Goal: Task Accomplishment & Management: Complete application form

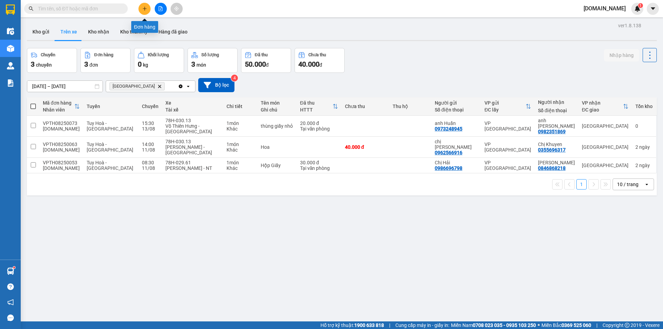
click at [146, 8] on icon "plus" at bounding box center [144, 8] width 5 height 5
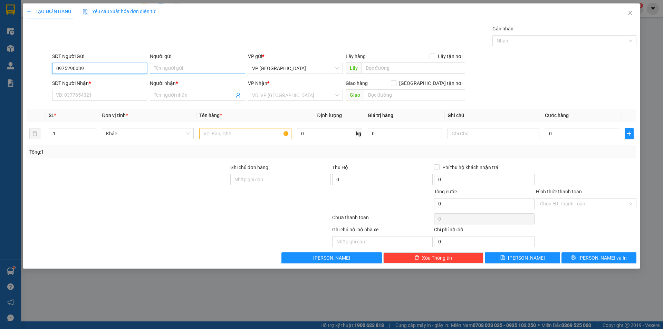
type input "0975290039"
click at [175, 66] on input "Người gửi" at bounding box center [197, 68] width 95 height 11
type input "Chị Oanh"
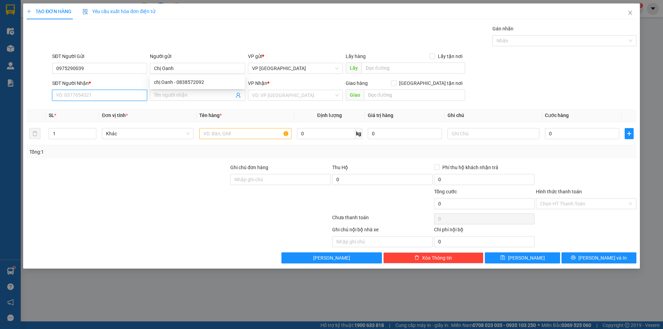
click at [103, 98] on input "SĐT Người Nhận *" at bounding box center [99, 95] width 95 height 11
type input "0949448888"
click at [178, 93] on input "Người nhận *" at bounding box center [194, 95] width 80 height 8
type input "[PERSON_NAME]"
click at [295, 92] on input "search" at bounding box center [293, 95] width 82 height 10
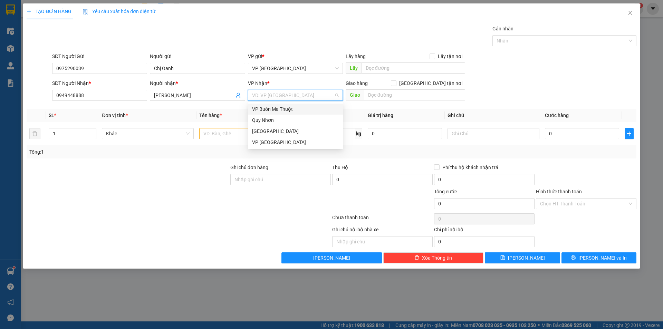
click at [291, 109] on div "VP Buôn Ma Thuột" at bounding box center [295, 109] width 87 height 8
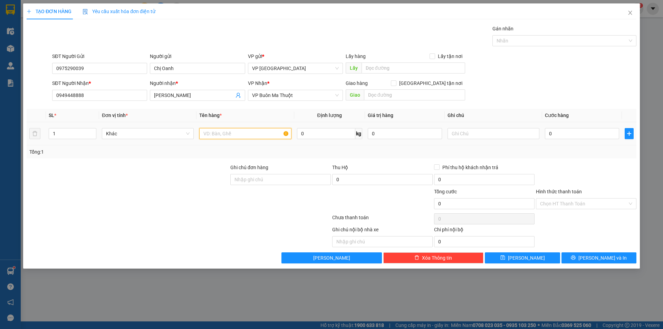
click at [264, 134] on input "text" at bounding box center [245, 133] width 92 height 11
type input "G"
type input "Hộp Mỹ Phẩm"
click at [558, 132] on input "0" at bounding box center [582, 133] width 74 height 11
type input "2"
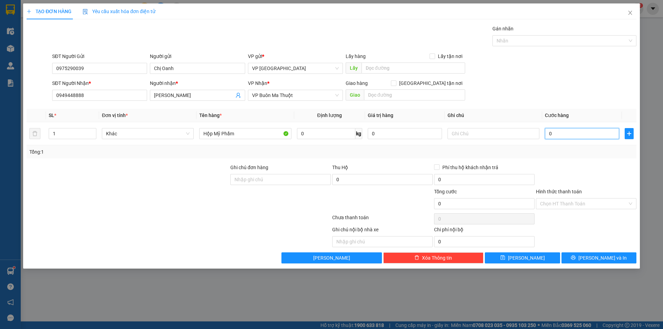
type input "2"
type input "20"
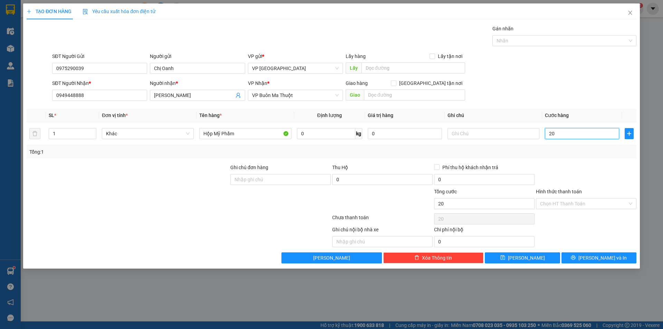
type input "200"
type input "2.000"
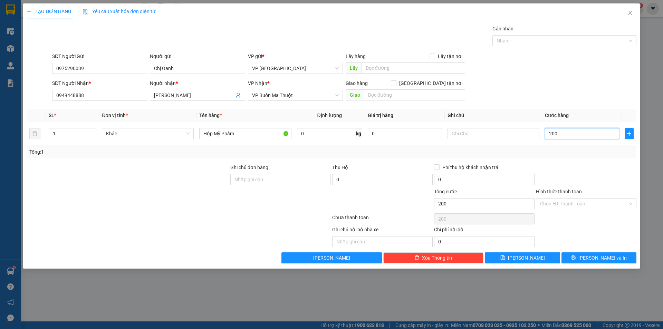
type input "2.000"
type input "20.000"
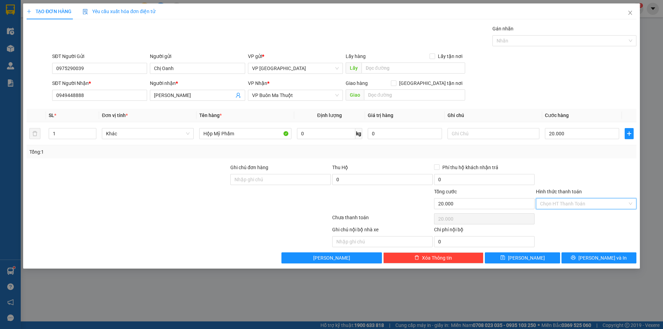
click at [600, 203] on input "Hình thức thanh toán" at bounding box center [583, 203] width 87 height 10
click at [573, 212] on div "Tại văn phòng" at bounding box center [586, 217] width 100 height 11
type input "0"
click at [302, 94] on span "VP Buôn Ma Thuột" at bounding box center [295, 95] width 87 height 10
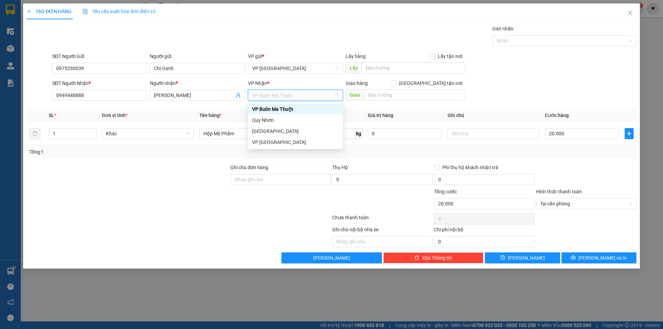
click at [292, 107] on div "VP Buôn Ma Thuột" at bounding box center [295, 109] width 87 height 8
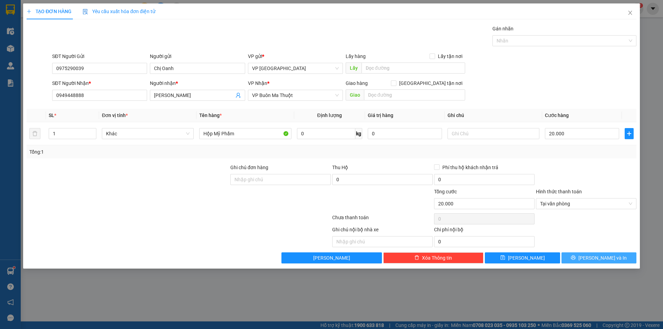
click at [598, 259] on span "[PERSON_NAME] và In" at bounding box center [602, 258] width 48 height 8
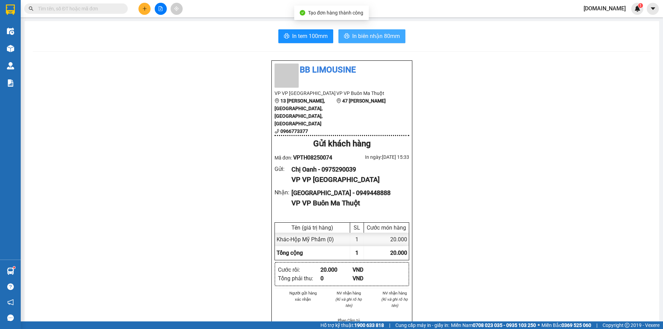
click at [365, 32] on span "In biên nhận 80mm" at bounding box center [376, 36] width 48 height 9
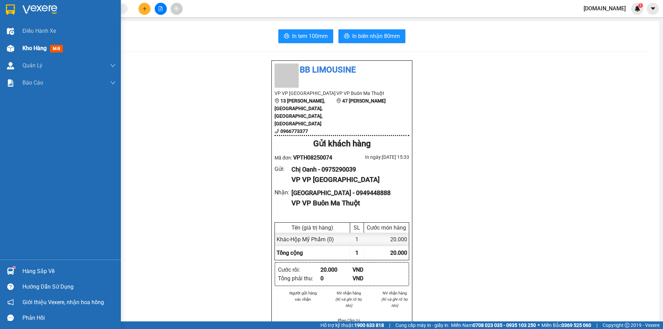
click at [21, 45] on div "Kho hàng mới" at bounding box center [60, 48] width 121 height 17
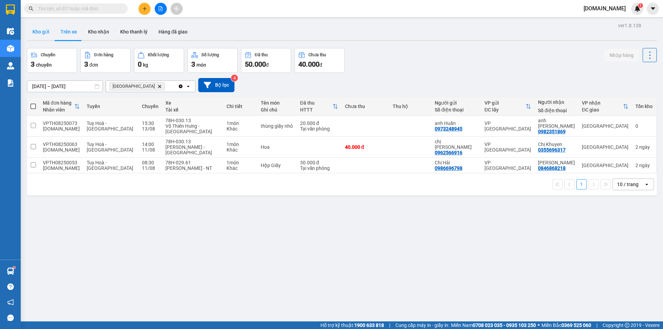
click at [42, 30] on button "Kho gửi" at bounding box center [41, 31] width 28 height 17
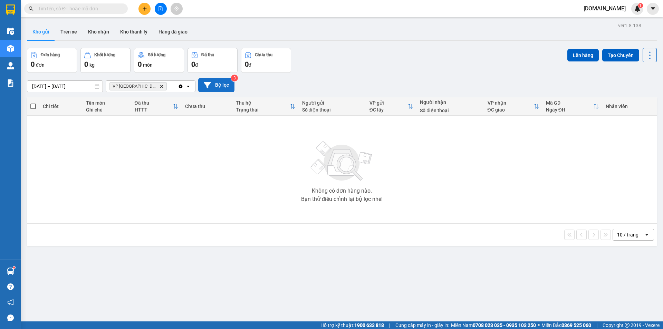
click at [212, 86] on button "Bộ lọc" at bounding box center [216, 85] width 36 height 14
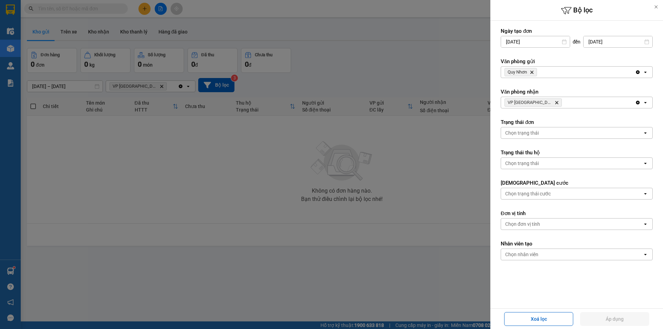
click at [534, 72] on icon "Delete" at bounding box center [532, 72] width 4 height 4
click at [540, 74] on div "Chọn văn phòng" at bounding box center [572, 72] width 142 height 11
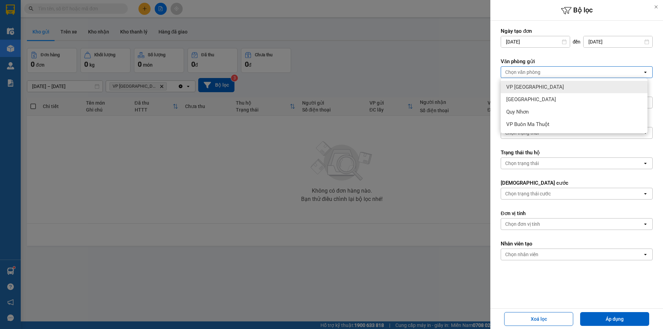
click at [540, 88] on div "VP [GEOGRAPHIC_DATA]" at bounding box center [574, 87] width 147 height 12
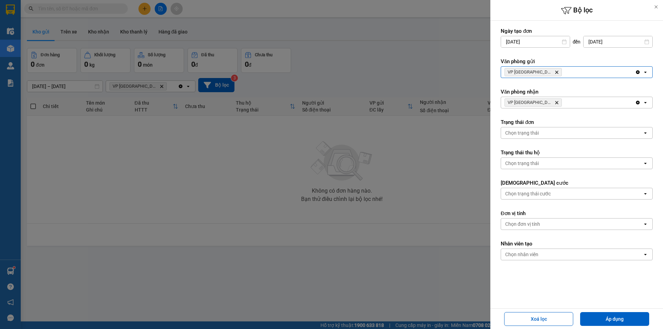
click at [555, 101] on icon "VP Tuy Hòa, close by backspace" at bounding box center [556, 102] width 3 height 3
click at [527, 104] on div "Chọn văn phòng" at bounding box center [522, 102] width 35 height 7
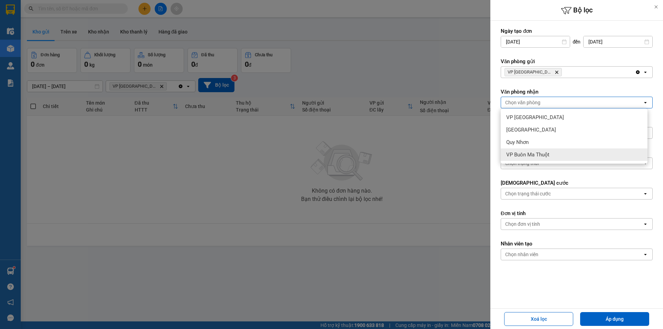
click at [534, 153] on span "VP Buôn Ma Thuột" at bounding box center [527, 154] width 43 height 7
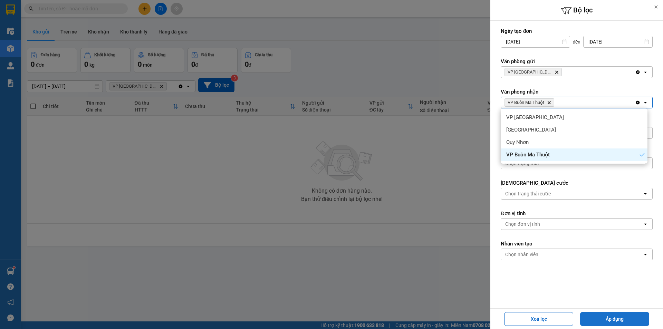
click at [629, 321] on button "Áp dụng" at bounding box center [614, 319] width 69 height 14
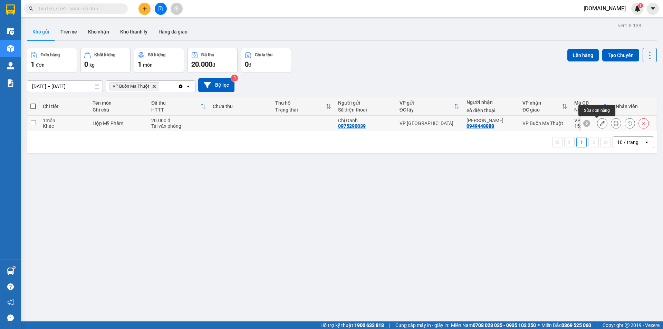
click at [600, 122] on icon at bounding box center [602, 123] width 5 height 5
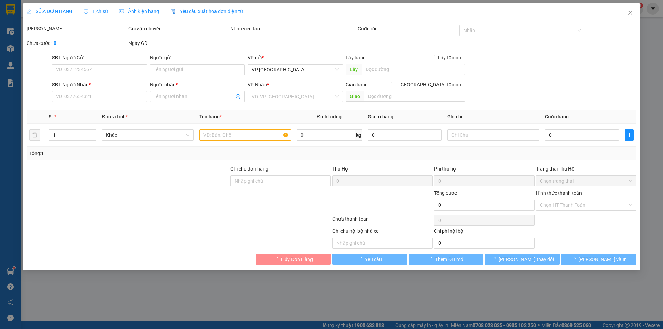
type input "0975290039"
type input "Chị Oanh"
type input "0949448888"
type input "[PERSON_NAME]"
type input "20.000"
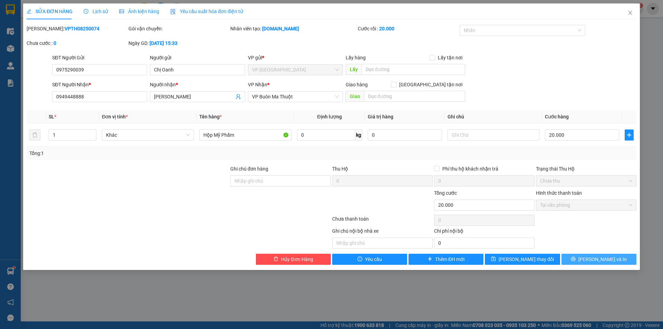
click at [594, 259] on span "[PERSON_NAME] và In" at bounding box center [602, 259] width 48 height 8
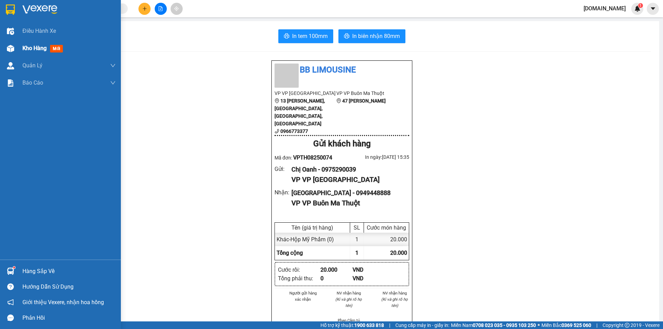
click at [21, 45] on div "Kho hàng mới" at bounding box center [60, 48] width 121 height 17
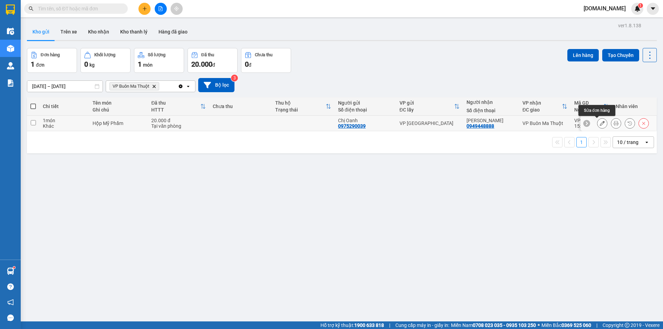
click at [600, 125] on icon at bounding box center [602, 123] width 5 height 5
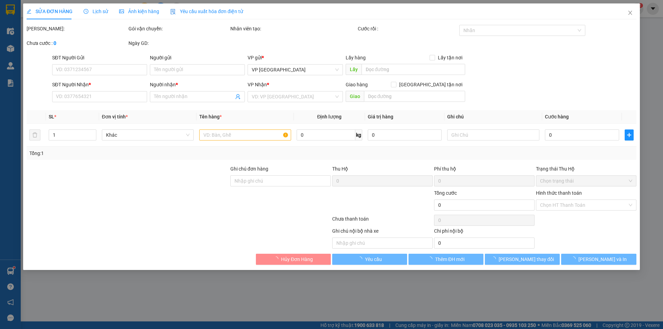
type input "0975290039"
type input "Chị Oanh"
type input "0949448888"
type input "[PERSON_NAME]"
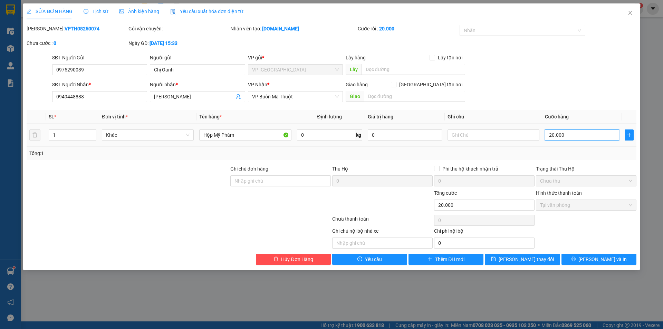
click at [550, 134] on input "20.000" at bounding box center [582, 134] width 74 height 11
type input "0"
type input "0.000"
type input "30.000"
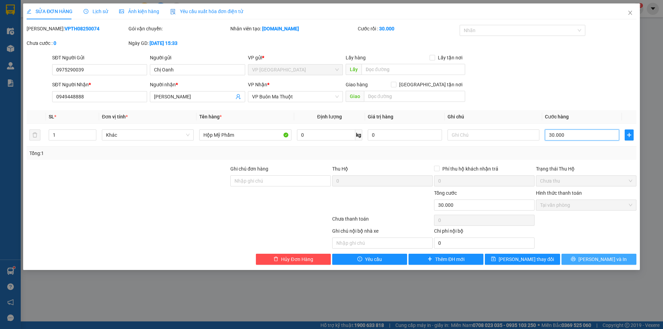
type input "30.000"
click at [582, 261] on button "[PERSON_NAME] và In" at bounding box center [598, 259] width 75 height 11
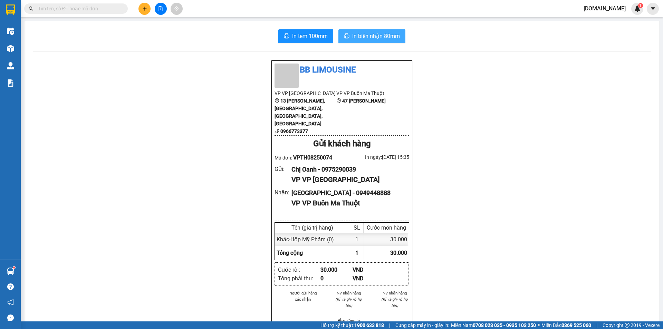
click at [361, 35] on span "In biên nhận 80mm" at bounding box center [376, 36] width 48 height 9
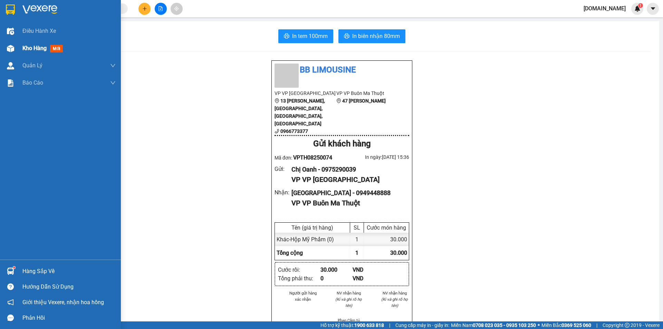
click at [28, 48] on span "Kho hàng" at bounding box center [34, 48] width 24 height 7
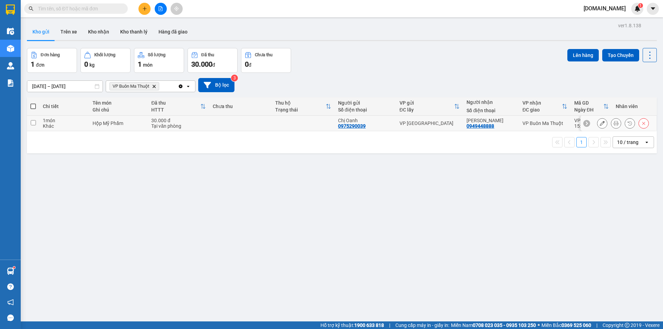
click at [34, 122] on input "checkbox" at bounding box center [33, 122] width 5 height 5
checkbox input "true"
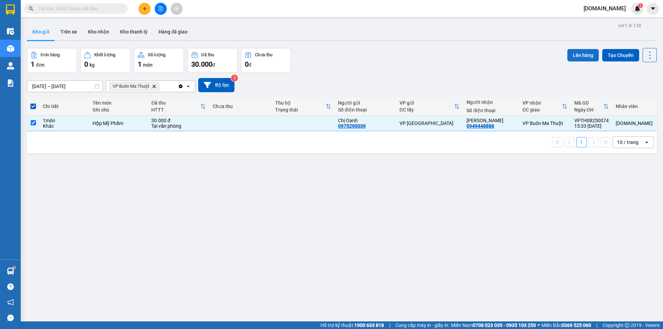
click at [578, 53] on button "Lên hàng" at bounding box center [582, 55] width 31 height 12
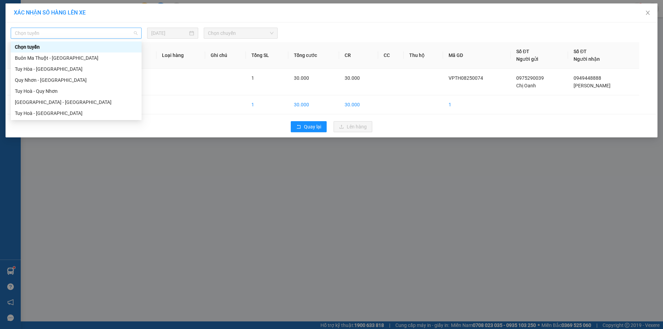
click at [129, 32] on span "Chọn tuyến" at bounding box center [76, 33] width 123 height 10
click at [104, 67] on div "Tuy Hòa - [GEOGRAPHIC_DATA]" at bounding box center [76, 69] width 123 height 8
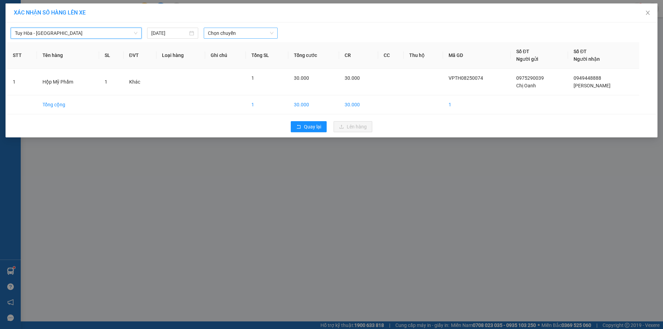
click at [235, 35] on span "Chọn chuyến" at bounding box center [241, 33] width 66 height 10
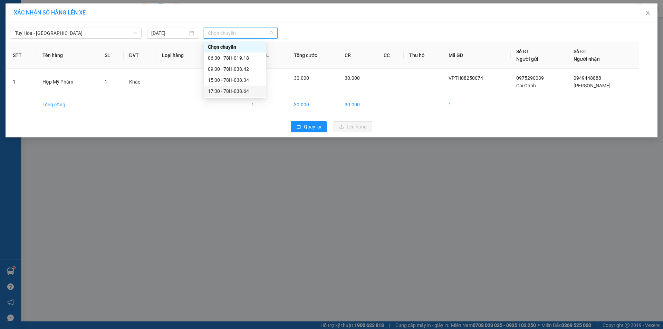
click at [233, 92] on div "17:30 - 78H-038.64" at bounding box center [235, 91] width 54 height 8
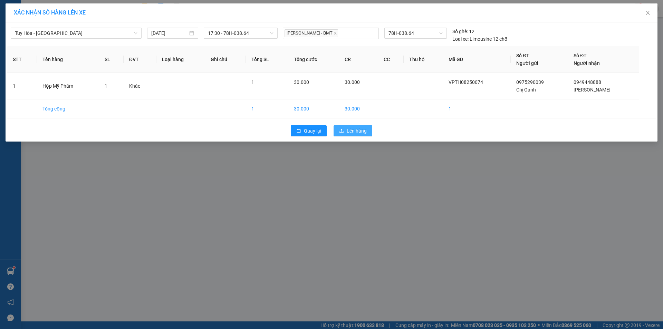
click at [353, 129] on span "Lên hàng" at bounding box center [357, 131] width 20 height 8
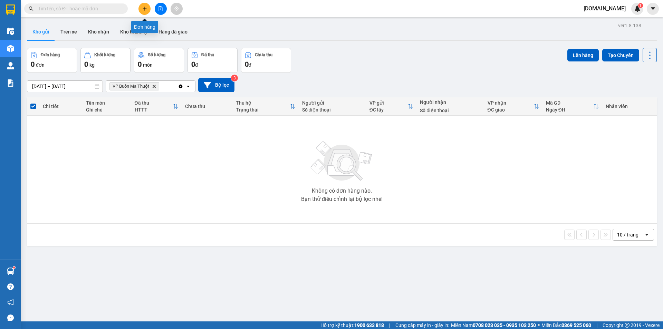
click at [142, 10] on icon "plus" at bounding box center [144, 8] width 5 height 5
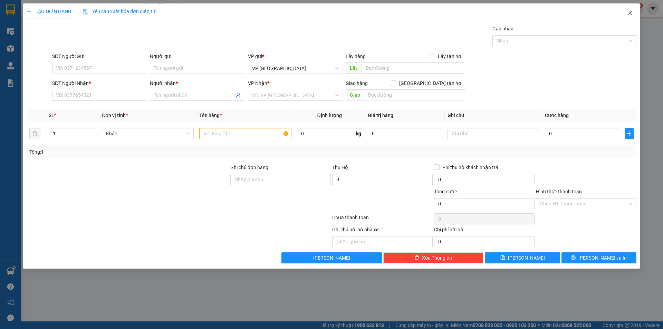
click at [624, 11] on span "Close" at bounding box center [629, 12] width 19 height 19
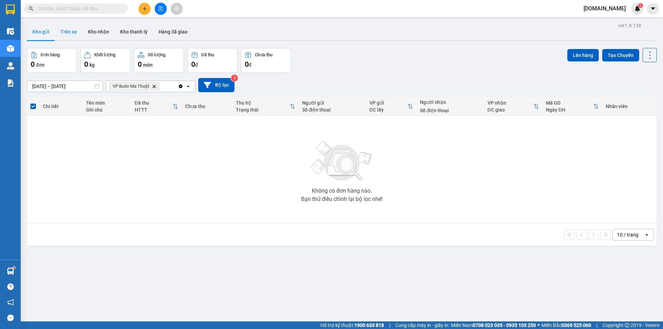
click at [67, 31] on button "Trên xe" at bounding box center [69, 31] width 28 height 17
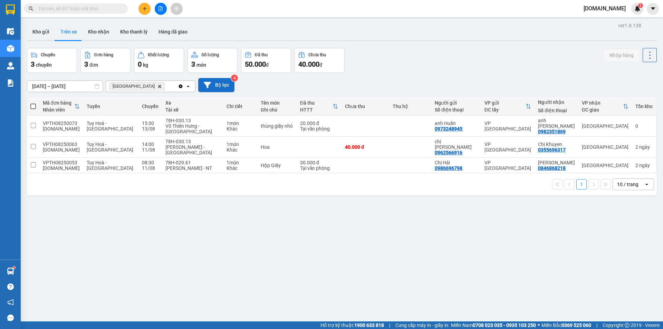
click at [215, 84] on button "Bộ lọc" at bounding box center [216, 85] width 36 height 14
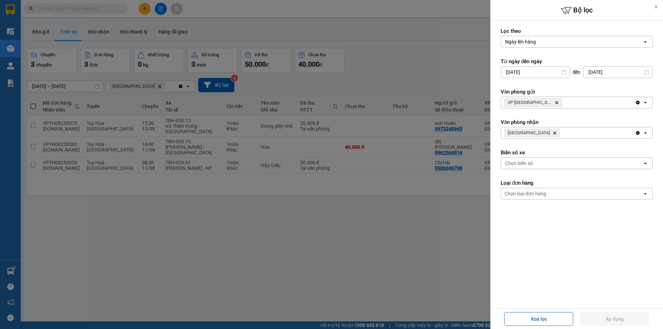
click at [652, 5] on div at bounding box center [656, 7] width 14 height 14
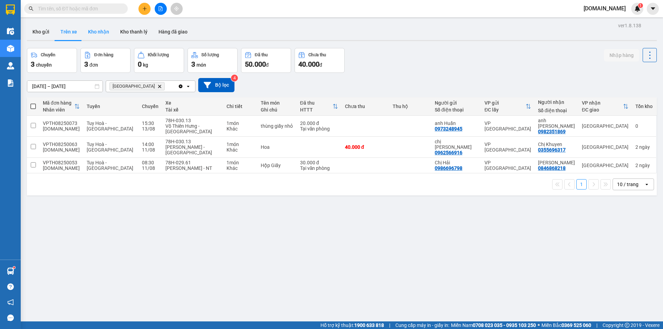
click at [97, 34] on button "Kho nhận" at bounding box center [99, 31] width 32 height 17
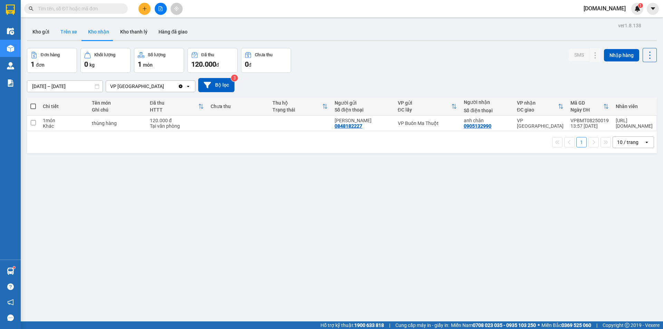
click at [69, 26] on button "Trên xe" at bounding box center [69, 31] width 28 height 17
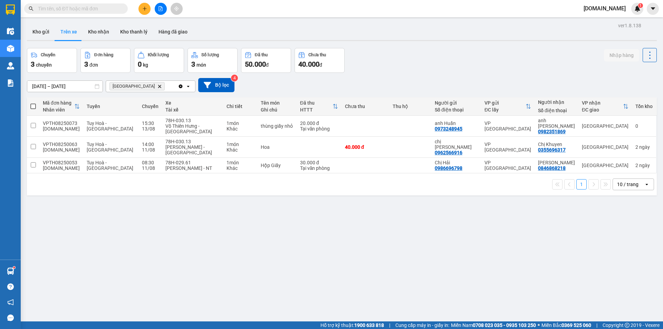
click at [158, 86] on icon "Nha Trang, close by backspace" at bounding box center [159, 86] width 3 height 3
click at [137, 86] on div "Chọn văn phòng nhận" at bounding box center [134, 86] width 48 height 7
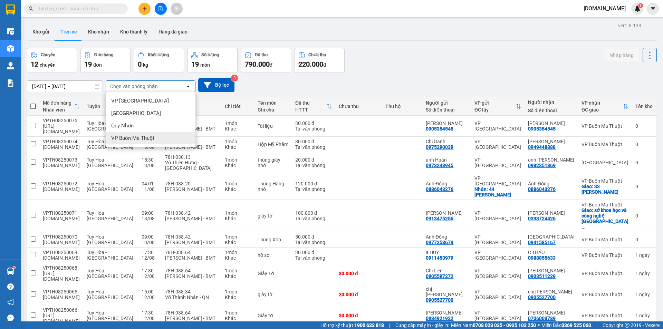
click at [145, 138] on span "VP Buôn Ma Thuột" at bounding box center [132, 138] width 43 height 7
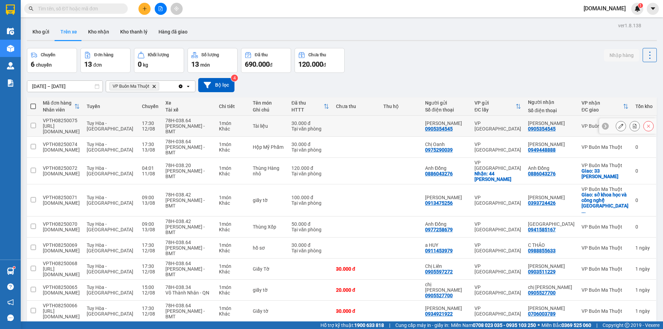
click at [31, 125] on input "checkbox" at bounding box center [33, 125] width 5 height 5
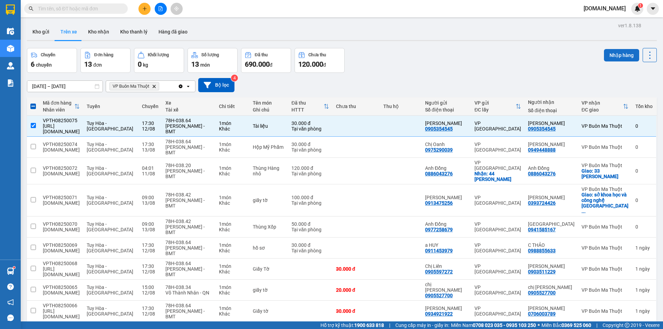
click at [608, 57] on button "Nhập hàng" at bounding box center [621, 55] width 35 height 12
checkbox input "false"
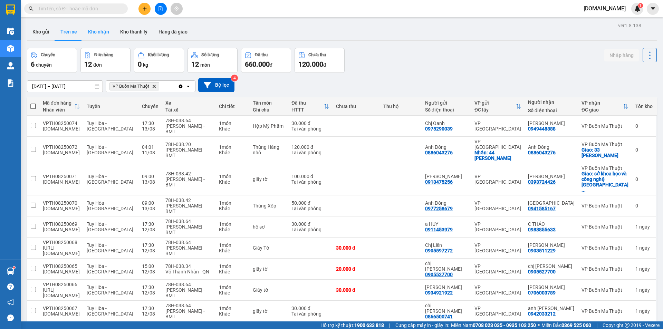
click at [104, 31] on button "Kho nhận" at bounding box center [99, 31] width 32 height 17
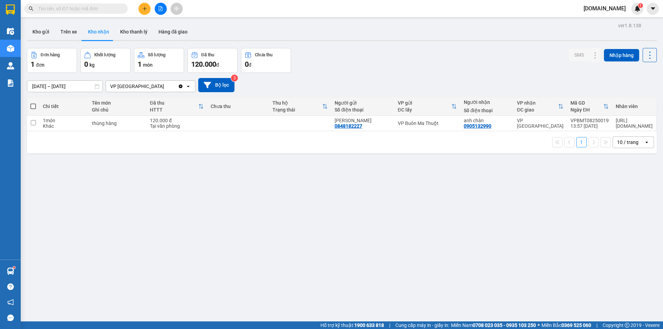
click at [180, 88] on icon "Clear value" at bounding box center [181, 86] width 4 height 4
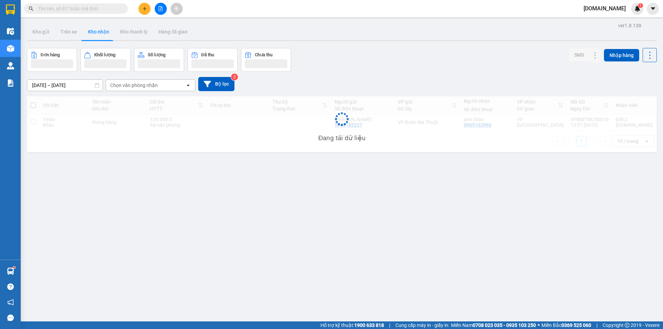
click at [166, 92] on div "[DATE] – [DATE] Press the down arrow key to interact with the calendar and sele…" at bounding box center [342, 84] width 630 height 25
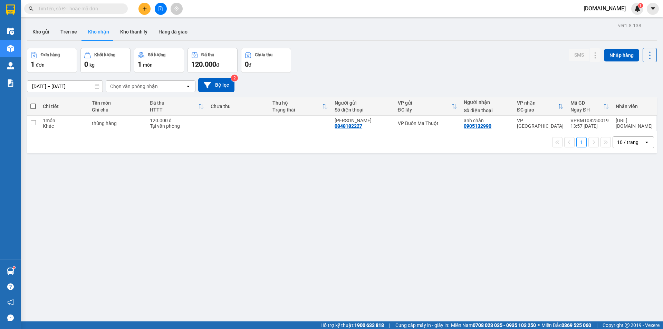
click at [161, 87] on div "Chọn văn phòng nhận" at bounding box center [145, 86] width 79 height 11
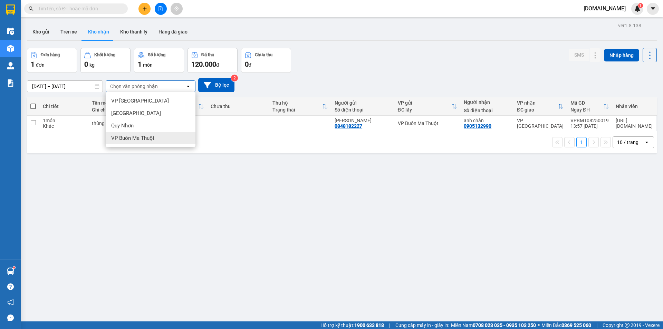
click at [155, 137] on div "VP Buôn Ma Thuột" at bounding box center [151, 138] width 90 height 12
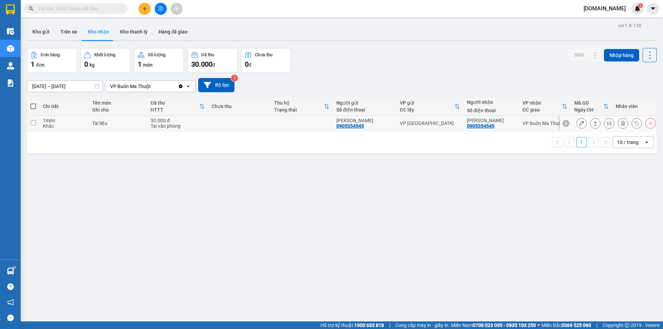
click at [36, 128] on td at bounding box center [33, 124] width 12 height 16
checkbox input "true"
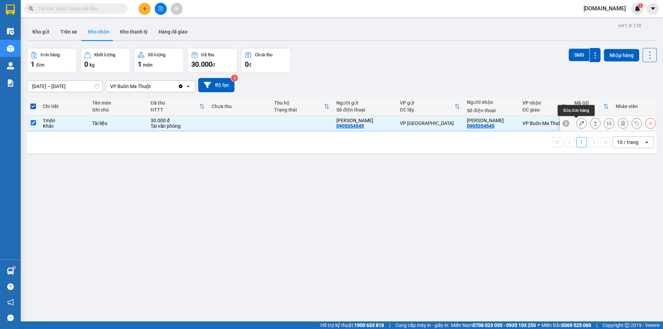
click at [579, 125] on icon at bounding box center [581, 123] width 5 height 5
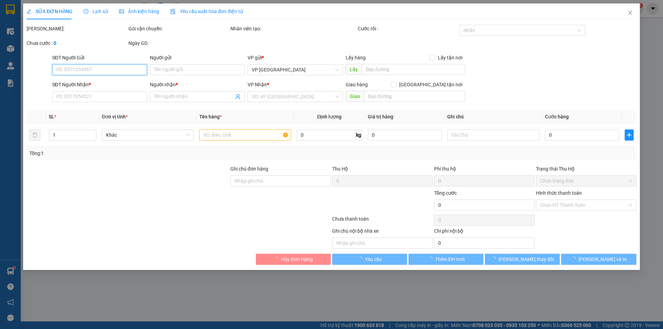
type input "0905354545"
type input "[PERSON_NAME]"
type input "0905354545"
type input "[PERSON_NAME]"
type input "30.000"
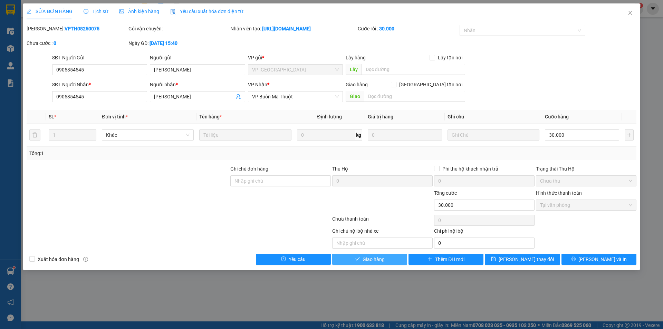
click at [388, 259] on button "Giao hàng" at bounding box center [369, 259] width 75 height 11
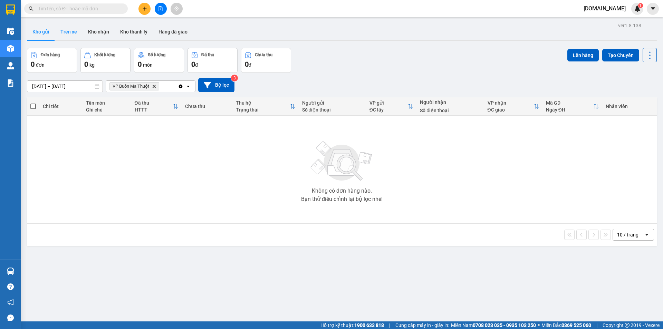
click at [72, 30] on button "Trên xe" at bounding box center [69, 31] width 28 height 17
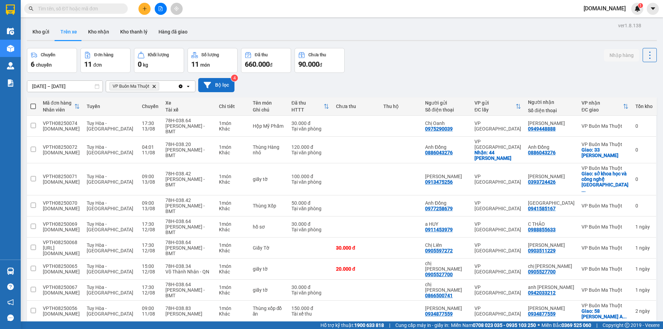
click at [212, 84] on button "Bộ lọc" at bounding box center [216, 85] width 36 height 14
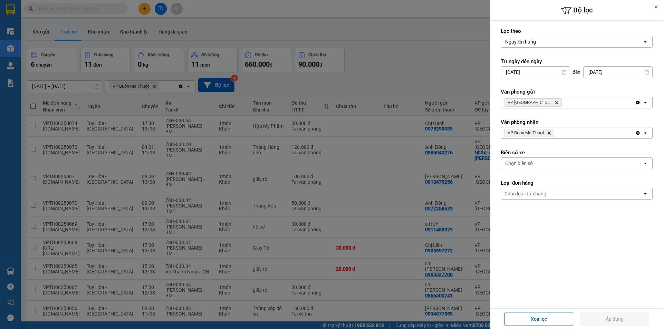
click at [453, 75] on div at bounding box center [331, 164] width 663 height 329
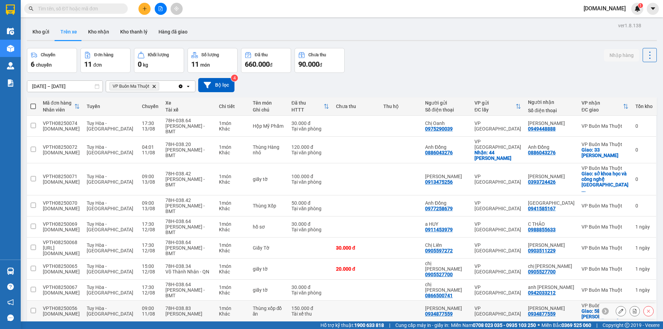
scroll to position [32, 0]
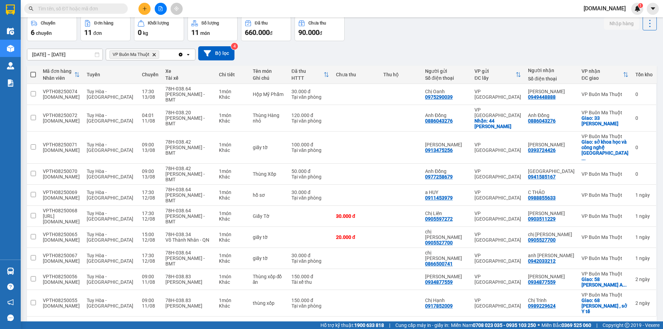
click at [578, 322] on button "2" at bounding box center [581, 327] width 10 height 10
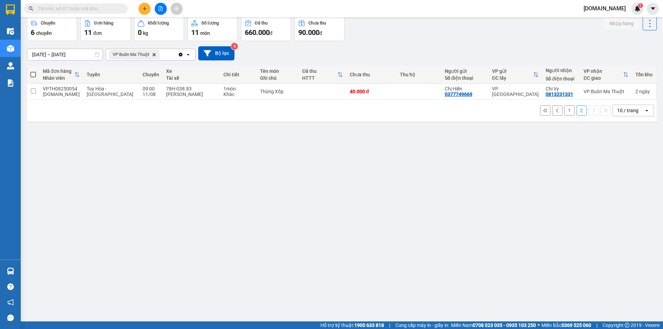
click at [168, 56] on div "VP Buôn Ma Thuột Delete" at bounding box center [142, 54] width 72 height 11
click at [217, 53] on button "Bộ lọc" at bounding box center [216, 53] width 36 height 14
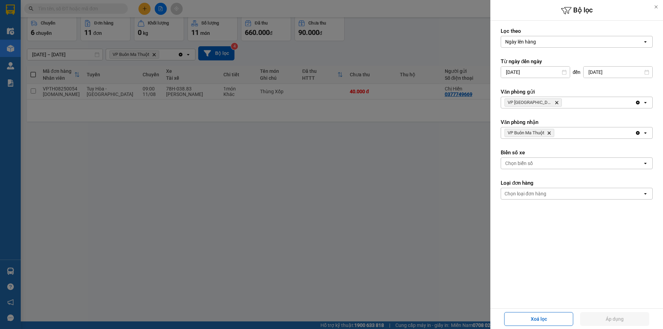
drag, startPoint x: 414, startPoint y: 266, endPoint x: 285, endPoint y: 199, distance: 145.6
click at [413, 265] on div at bounding box center [331, 164] width 663 height 329
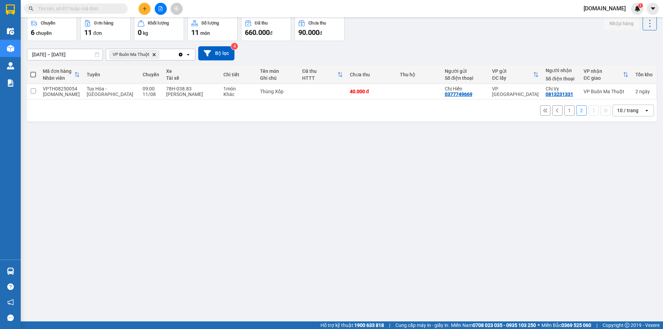
click at [564, 114] on button "1" at bounding box center [569, 110] width 10 height 10
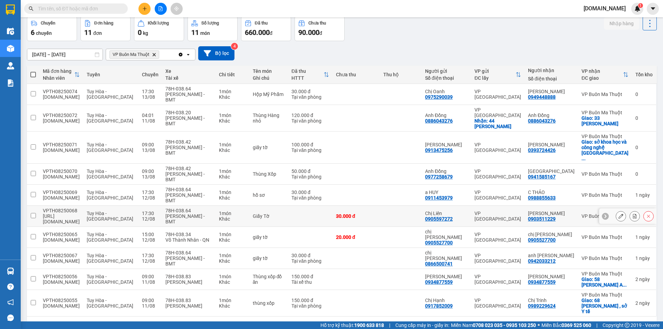
scroll to position [0, 0]
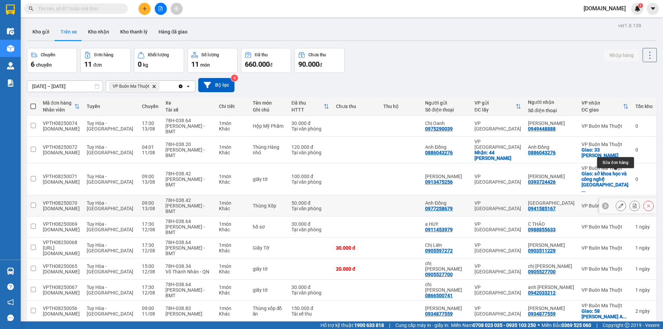
click at [618, 203] on icon at bounding box center [620, 205] width 5 height 5
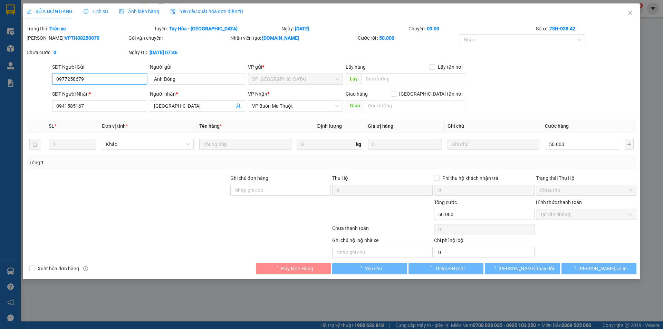
type input "0977258679"
type input "Anh Đồng"
type input "0941585167"
type input "[GEOGRAPHIC_DATA]"
type input "50.000"
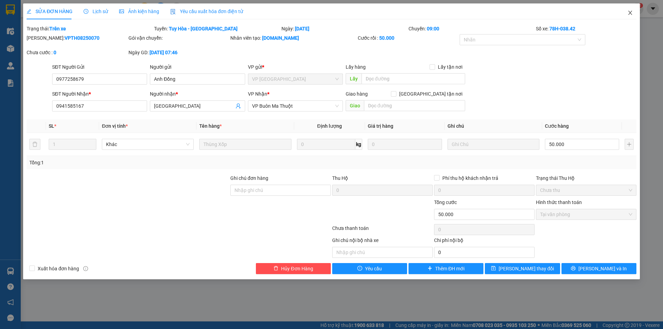
click at [633, 10] on span "Close" at bounding box center [629, 12] width 19 height 19
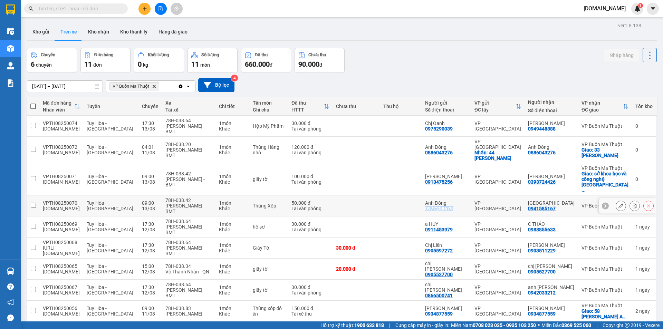
drag, startPoint x: 439, startPoint y: 179, endPoint x: 465, endPoint y: 178, distance: 25.2
click at [453, 206] on div "0977258679" at bounding box center [439, 209] width 28 height 6
copy div "0977258679"
click at [398, 68] on div "Chuyến 6 chuyến Đơn hàng 11 đơn Khối lượng 0 kg Số lượng 11 món Đã thu 660.000 …" at bounding box center [342, 60] width 630 height 25
click at [618, 203] on icon at bounding box center [620, 205] width 5 height 5
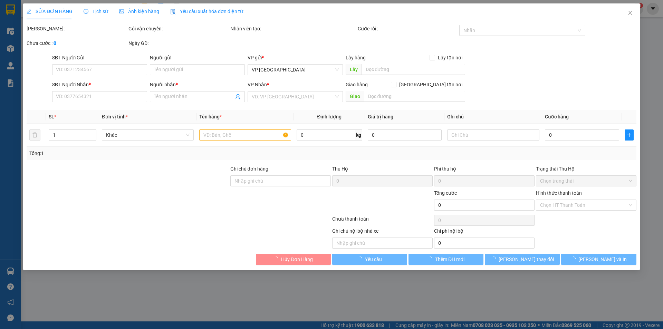
type input "0977258679"
type input "Anh Đồng"
type input "0941585167"
type input "[GEOGRAPHIC_DATA]"
type input "50.000"
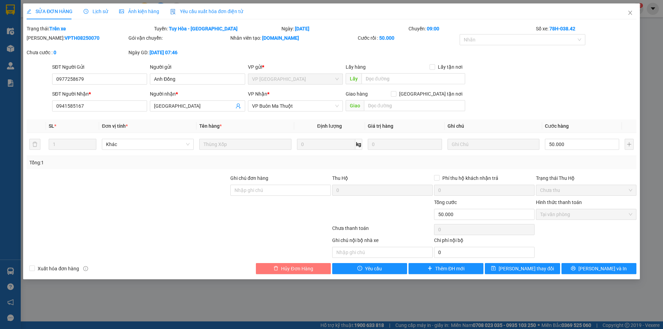
click at [308, 270] on span "Hủy Đơn Hàng" at bounding box center [297, 269] width 32 height 8
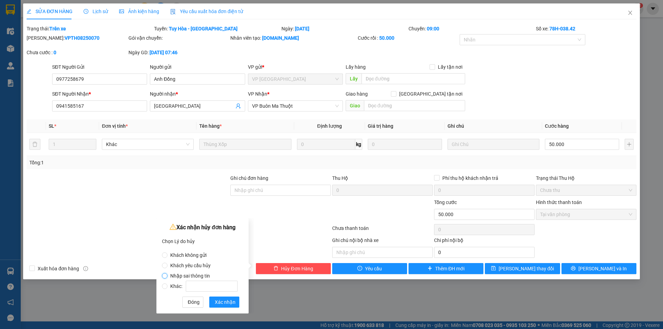
click at [165, 275] on input "Nhập sai thông tin" at bounding box center [165, 276] width 6 height 6
radio input "true"
click at [217, 305] on span "Xác nhận" at bounding box center [225, 302] width 21 height 8
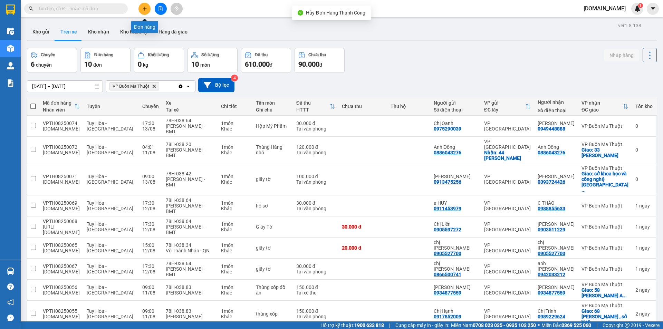
click at [143, 12] on button at bounding box center [144, 9] width 12 height 12
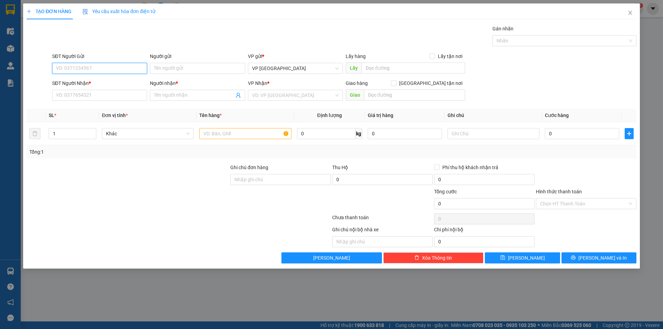
click at [118, 67] on input "SĐT Người Gửi" at bounding box center [99, 68] width 95 height 11
click at [130, 70] on input "0977258679" at bounding box center [99, 68] width 95 height 11
type input "0977258679"
click at [161, 65] on input "Người gửi" at bounding box center [197, 68] width 95 height 11
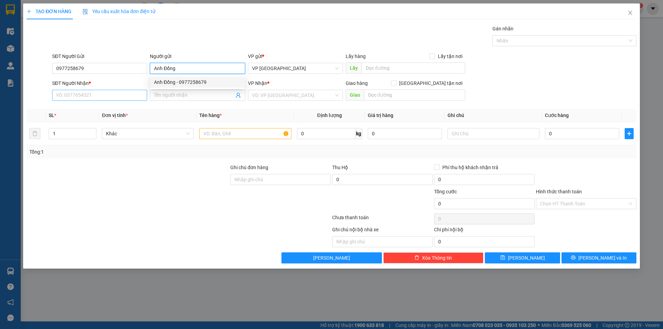
type input "Anh Đồng"
click at [93, 94] on input "SĐT Người Nhận *" at bounding box center [99, 95] width 95 height 11
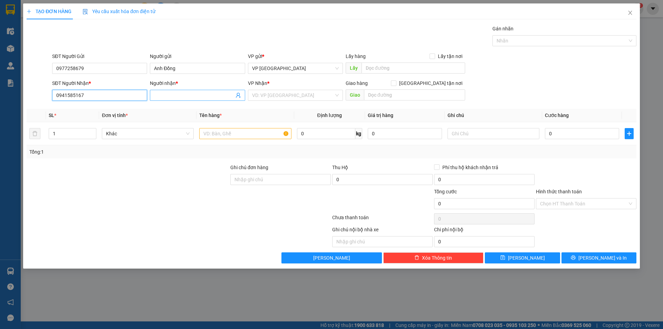
type input "0941585167"
click at [167, 96] on input "Người nhận *" at bounding box center [194, 95] width 80 height 8
type input "[GEOGRAPHIC_DATA]"
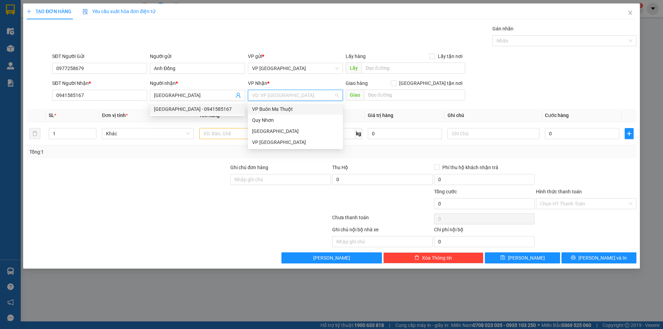
click at [264, 93] on input "search" at bounding box center [293, 95] width 82 height 10
click at [278, 109] on div "VP Buôn Ma Thuột" at bounding box center [295, 109] width 87 height 8
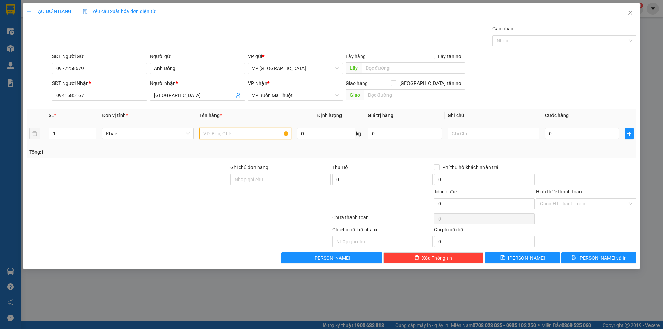
click at [253, 132] on input "text" at bounding box center [245, 133] width 92 height 11
type input "Thùng giấy"
click at [597, 136] on input "0" at bounding box center [582, 133] width 74 height 11
type input "5"
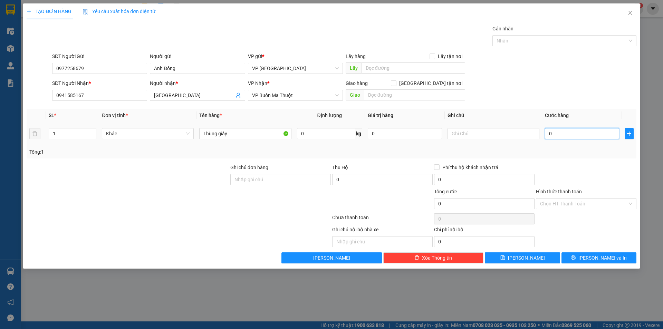
type input "5"
type input "50"
type input "500"
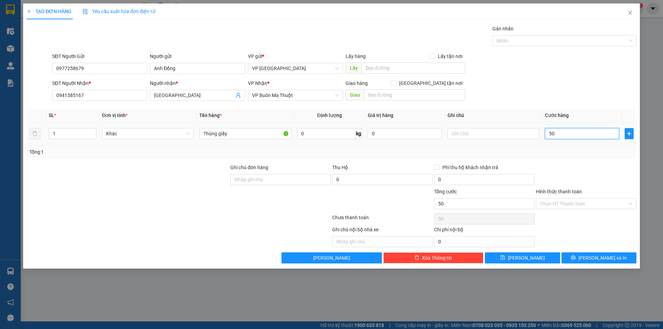
type input "500"
type input "5.000"
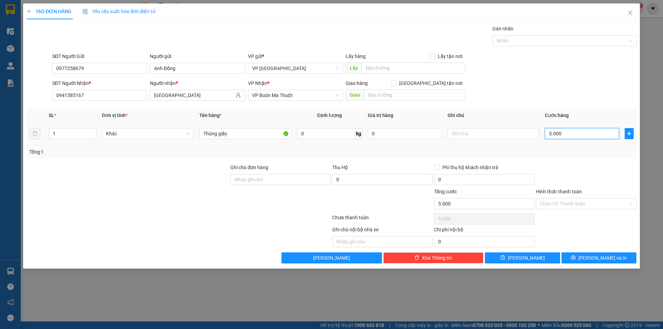
type input "50.000"
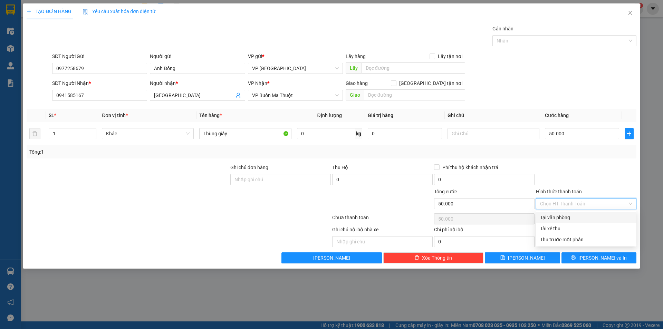
click at [583, 202] on input "Hình thức thanh toán" at bounding box center [583, 203] width 87 height 10
click at [574, 217] on div "Tại văn phòng" at bounding box center [586, 218] width 92 height 8
type input "0"
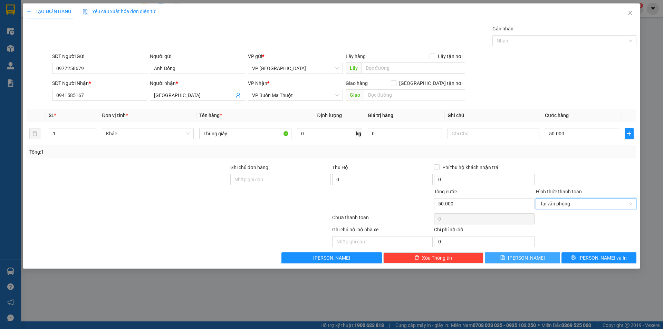
click at [542, 258] on button "[PERSON_NAME]" at bounding box center [522, 257] width 75 height 11
type input "0"
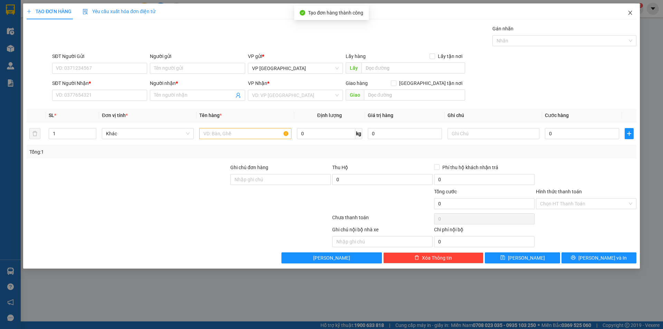
click at [628, 11] on icon "close" at bounding box center [630, 13] width 6 height 6
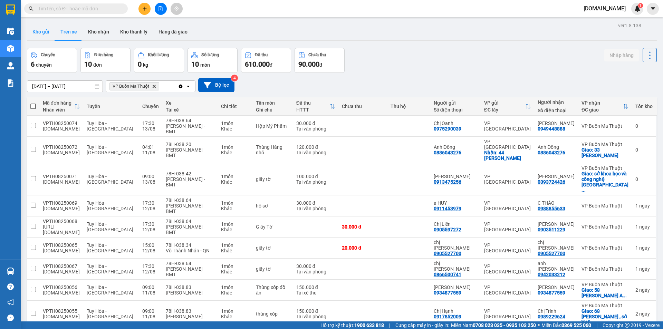
click at [41, 32] on button "Kho gửi" at bounding box center [41, 31] width 28 height 17
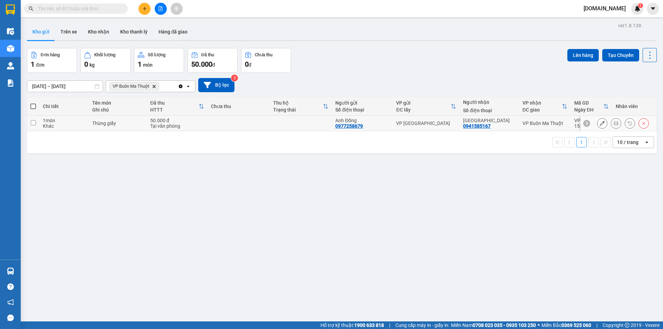
click at [32, 121] on input "checkbox" at bounding box center [33, 122] width 5 height 5
checkbox input "true"
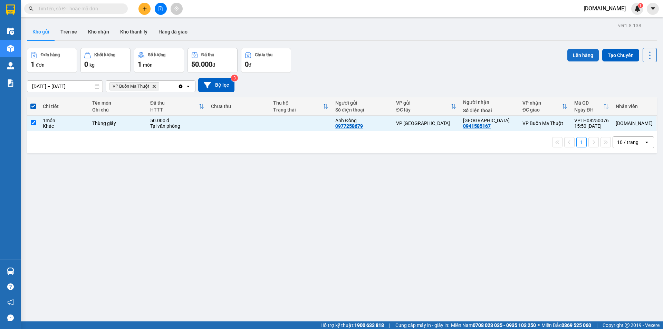
click at [579, 53] on button "Lên hàng" at bounding box center [582, 55] width 31 height 12
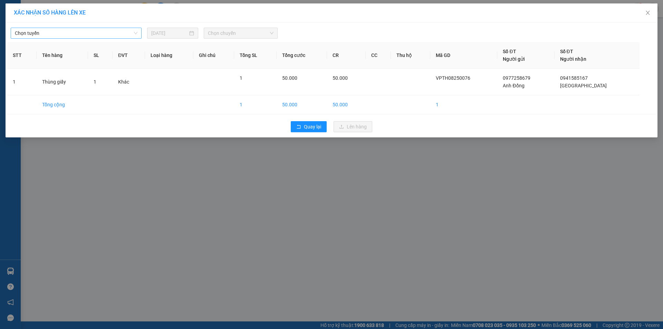
click at [116, 35] on span "Chọn tuyến" at bounding box center [76, 33] width 123 height 10
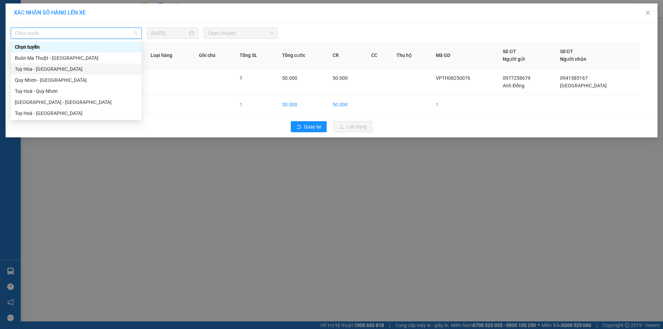
click at [79, 71] on div "Tuy Hòa - [GEOGRAPHIC_DATA]" at bounding box center [76, 69] width 123 height 8
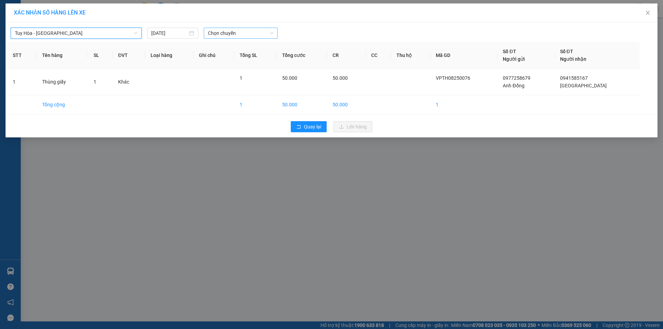
click at [225, 32] on span "Chọn chuyến" at bounding box center [241, 33] width 66 height 10
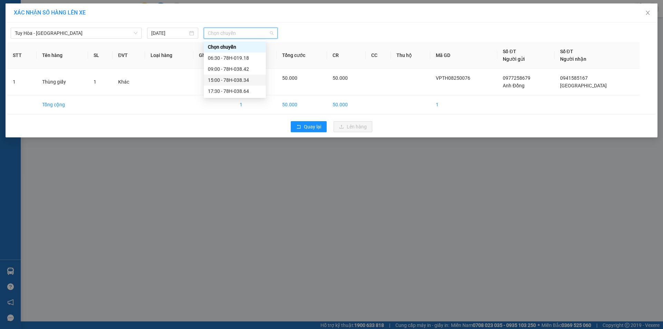
click at [219, 79] on div "15:00 - 78H-038.34" at bounding box center [235, 80] width 54 height 8
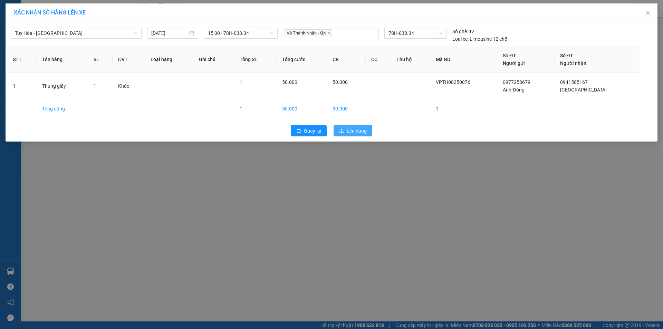
click at [348, 130] on span "Lên hàng" at bounding box center [357, 131] width 20 height 8
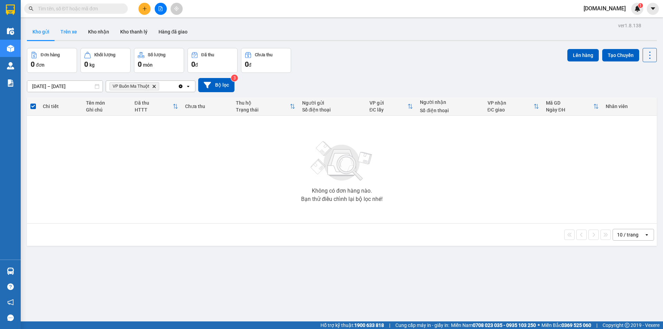
click at [76, 33] on button "Trên xe" at bounding box center [69, 31] width 28 height 17
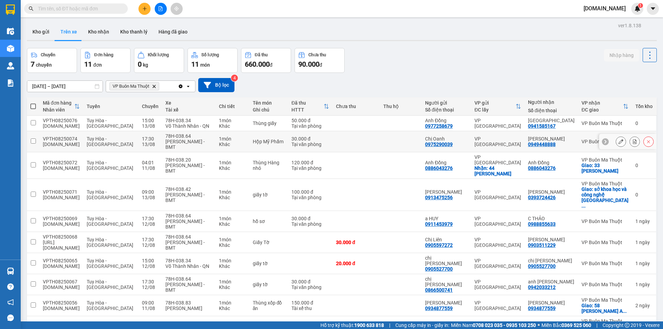
click at [339, 134] on td at bounding box center [355, 141] width 47 height 21
checkbox input "true"
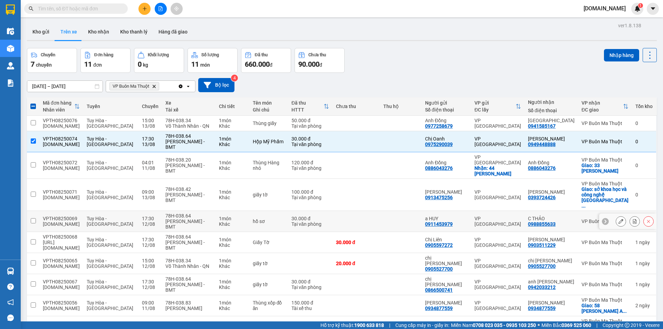
click at [201, 219] on div "[PERSON_NAME] - BMT" at bounding box center [188, 224] width 47 height 11
checkbox input "true"
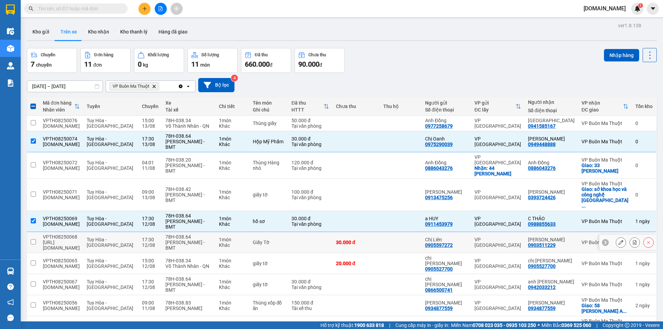
click at [193, 234] on div "78H-038.64" at bounding box center [188, 237] width 47 height 6
checkbox input "true"
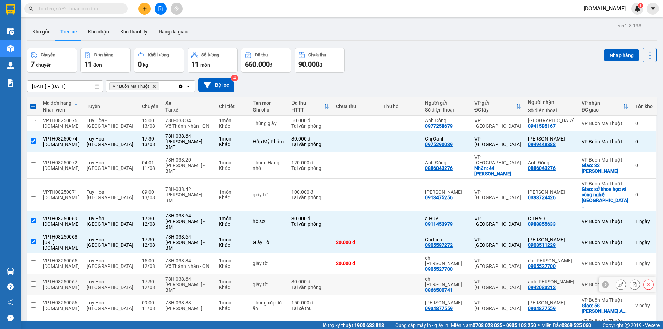
click at [185, 276] on div "78H-038.64" at bounding box center [188, 279] width 47 height 6
checkbox input "true"
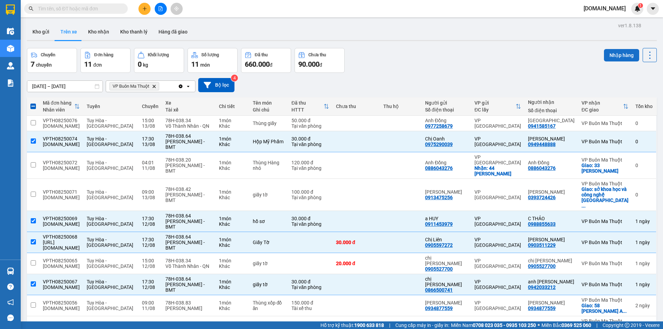
click at [620, 54] on button "Nhập hàng" at bounding box center [621, 55] width 35 height 12
checkbox input "false"
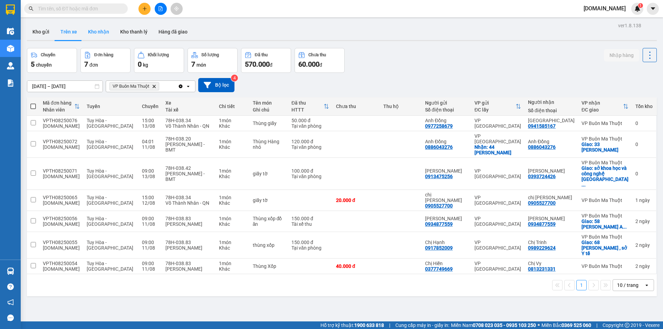
click at [98, 28] on button "Kho nhận" at bounding box center [99, 31] width 32 height 17
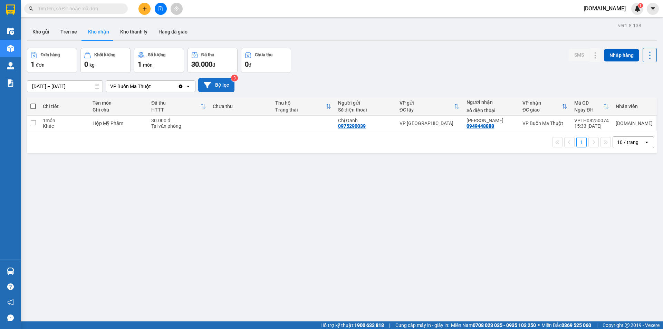
click at [204, 83] on icon at bounding box center [207, 85] width 7 height 6
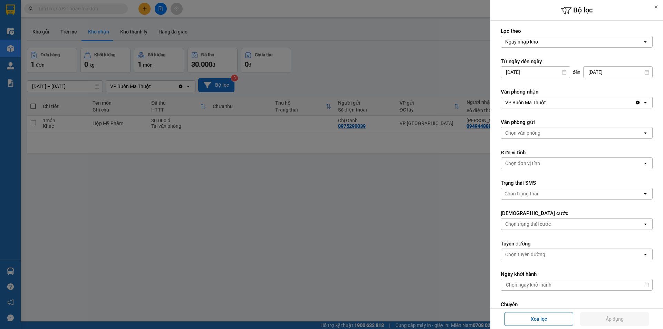
click at [562, 103] on div "VP Buôn Ma Thuột" at bounding box center [568, 102] width 134 height 11
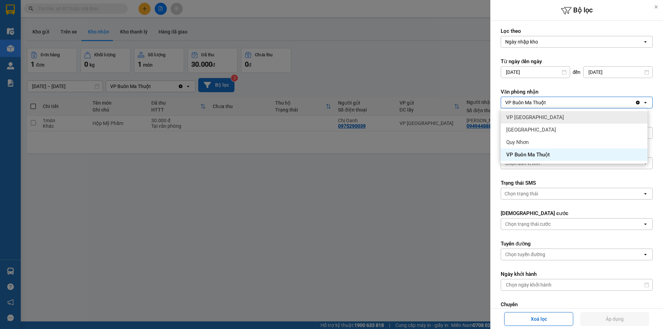
click at [542, 118] on div "VP [GEOGRAPHIC_DATA]" at bounding box center [574, 117] width 147 height 12
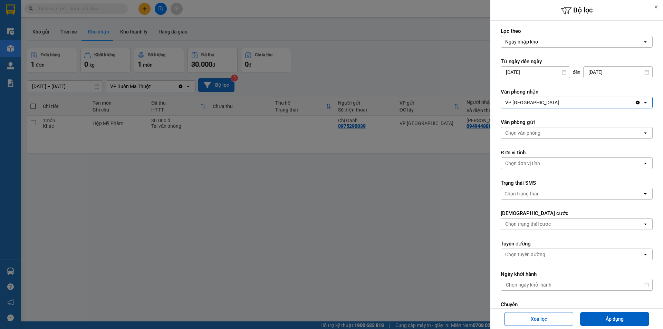
click at [532, 133] on div "Chọn văn phòng" at bounding box center [522, 132] width 35 height 7
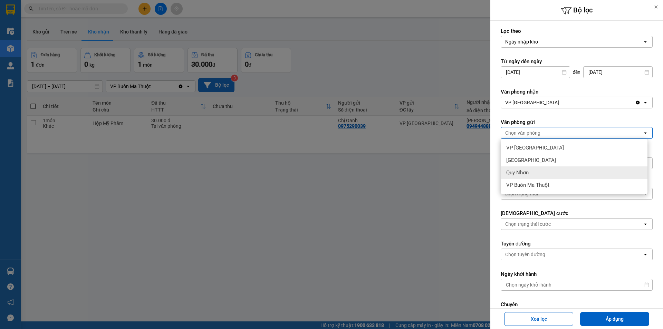
click at [529, 174] on div "Quy Nhơn" at bounding box center [574, 172] width 147 height 12
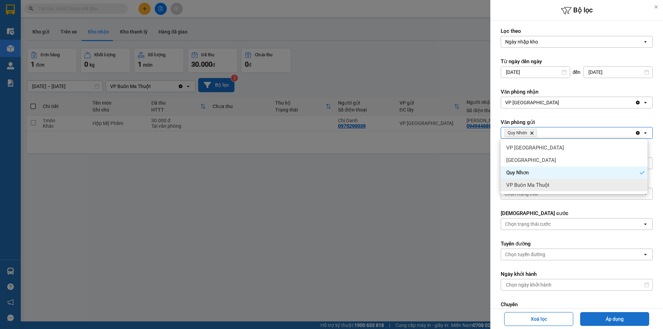
click at [607, 320] on button "Áp dụng" at bounding box center [614, 319] width 69 height 14
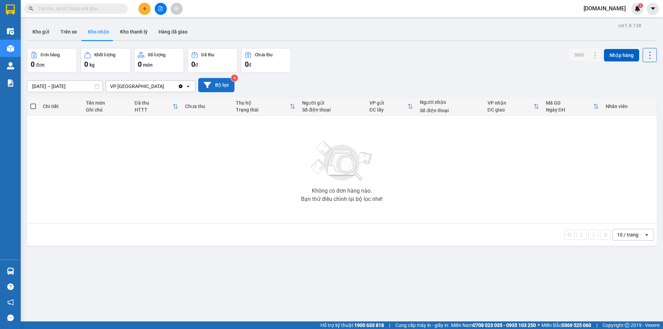
click at [219, 79] on button "Bộ lọc" at bounding box center [216, 85] width 36 height 14
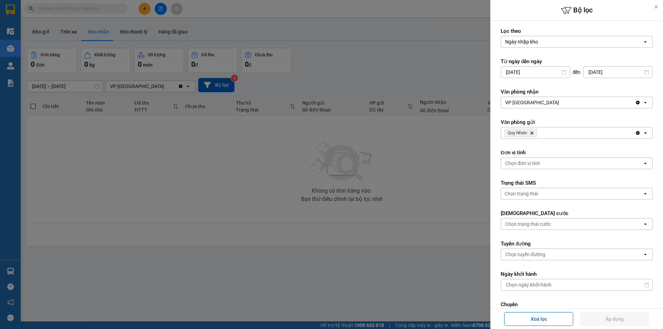
click at [415, 77] on div at bounding box center [331, 164] width 663 height 329
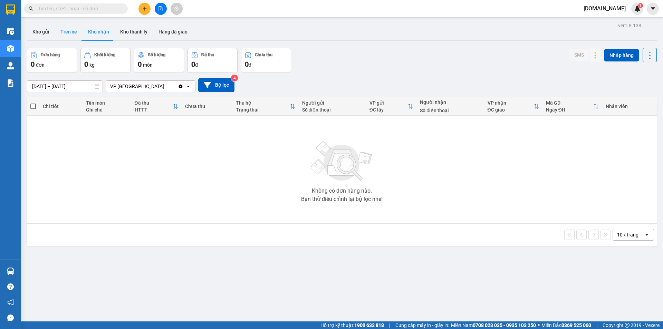
click at [72, 26] on button "Trên xe" at bounding box center [69, 31] width 28 height 17
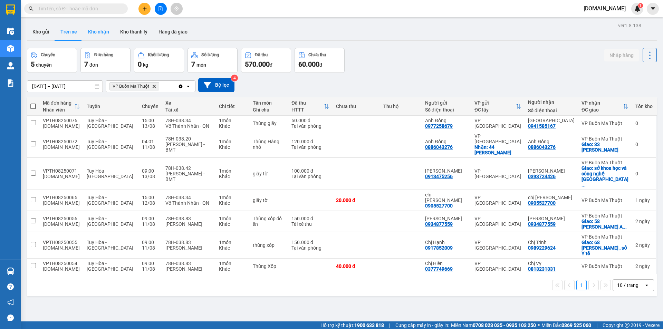
click at [104, 27] on button "Kho nhận" at bounding box center [99, 31] width 32 height 17
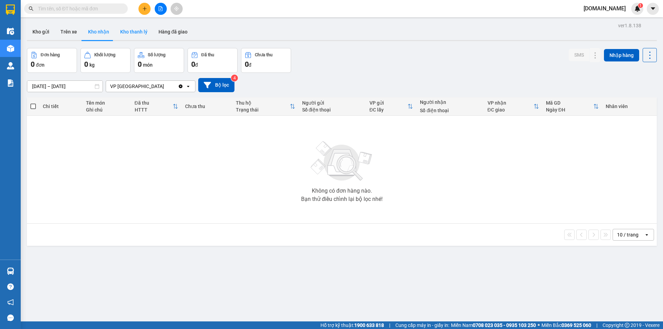
click at [134, 31] on button "Kho thanh lý" at bounding box center [134, 31] width 38 height 17
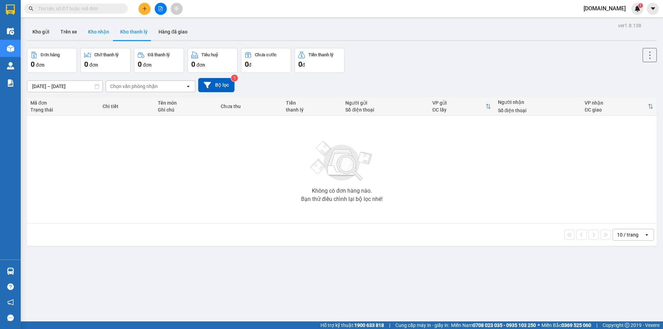
click at [109, 31] on button "Kho nhận" at bounding box center [99, 31] width 32 height 17
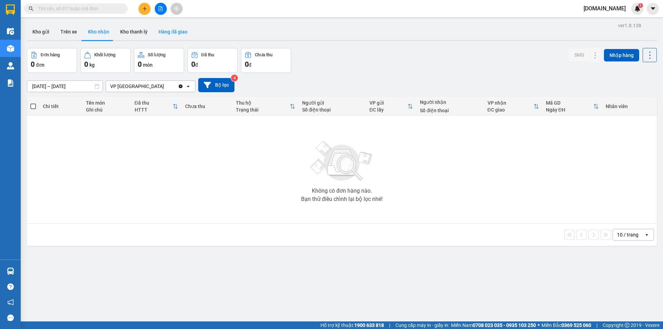
click at [163, 31] on button "Hàng đã giao" at bounding box center [173, 31] width 40 height 17
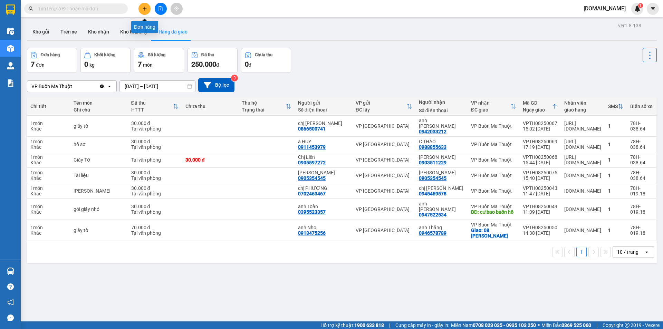
click at [144, 7] on icon "plus" at bounding box center [144, 8] width 5 height 5
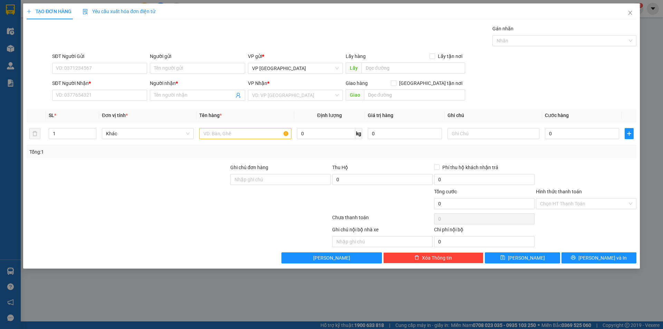
click at [118, 75] on div "SĐT Người Gửi VD: 0371234567" at bounding box center [99, 64] width 95 height 24
click at [118, 71] on input "SĐT Người Gửi" at bounding box center [99, 68] width 95 height 11
type input "0356719511"
click at [170, 69] on input "Người gửi" at bounding box center [197, 68] width 95 height 11
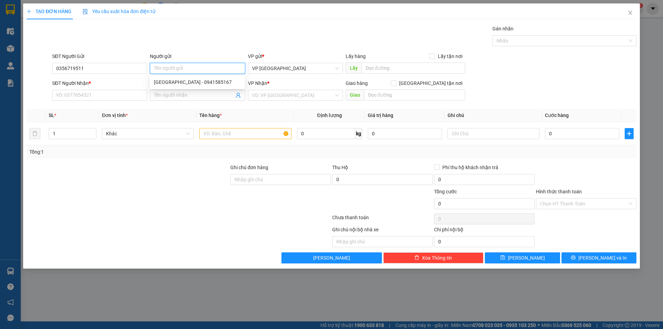
type input "a"
type input "anh Huấn"
click at [98, 96] on input "SĐT Người Nhận *" at bounding box center [99, 95] width 95 height 11
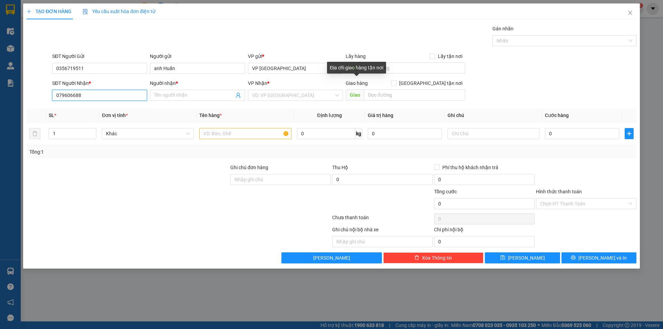
type input "0796066888"
drag, startPoint x: 52, startPoint y: 91, endPoint x: 98, endPoint y: 100, distance: 46.7
click at [98, 100] on input "0796066888" at bounding box center [99, 95] width 95 height 11
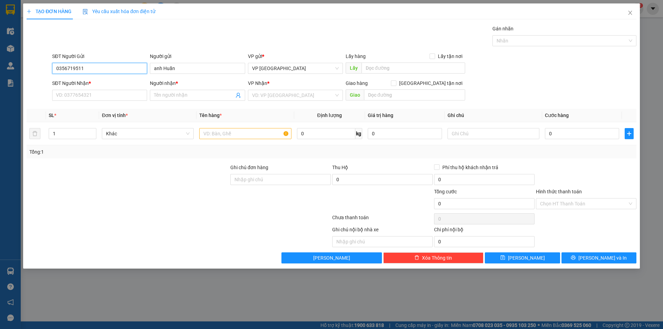
drag, startPoint x: 55, startPoint y: 69, endPoint x: 90, endPoint y: 79, distance: 36.3
click at [90, 79] on form "SĐT Người Gửi 0356719511 0356719511 Người gửi anh Huấn VP gửi * VP Tuy Hòa Lấy …" at bounding box center [332, 77] width 610 height 51
click at [86, 92] on input "SĐT Người Nhận *" at bounding box center [99, 95] width 95 height 11
paste input "0356719511"
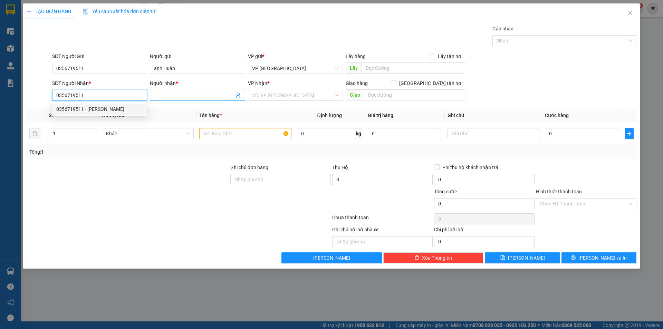
type input "0356719511"
click at [167, 99] on span at bounding box center [197, 95] width 95 height 11
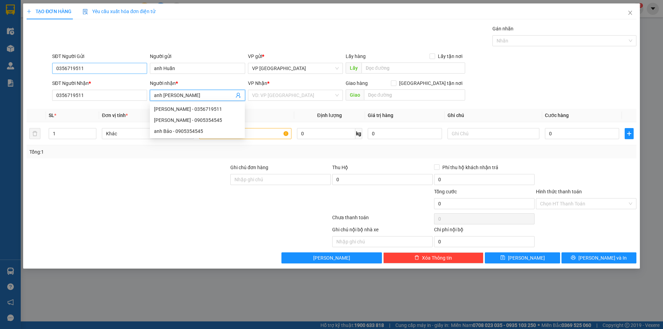
type input "anh Bảo"
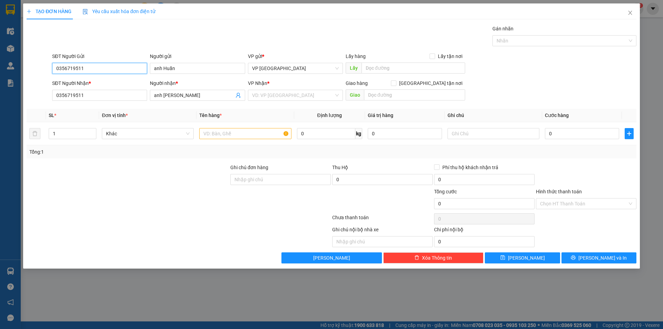
drag, startPoint x: 57, startPoint y: 68, endPoint x: 87, endPoint y: 73, distance: 30.2
click at [87, 73] on input "0356719511" at bounding box center [99, 68] width 95 height 11
type input "0796066888"
click at [264, 99] on input "search" at bounding box center [293, 95] width 82 height 10
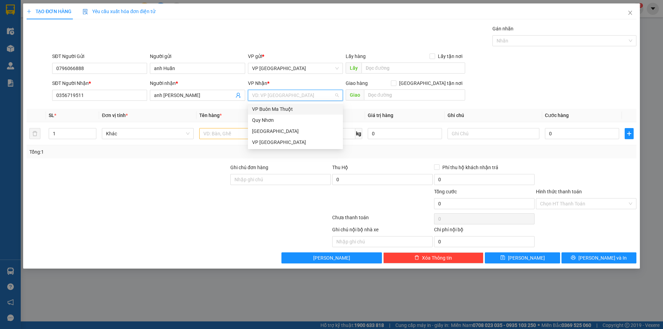
click at [266, 106] on div "VP Buôn Ma Thuột" at bounding box center [295, 109] width 87 height 8
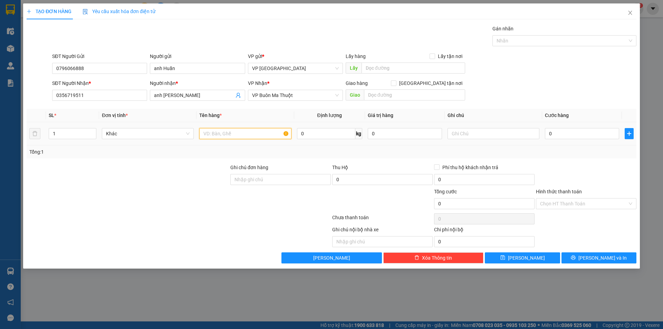
click at [252, 133] on input "text" at bounding box center [245, 133] width 92 height 11
type input "thùng giấy"
click at [559, 135] on input "0" at bounding box center [582, 133] width 74 height 11
type input "4"
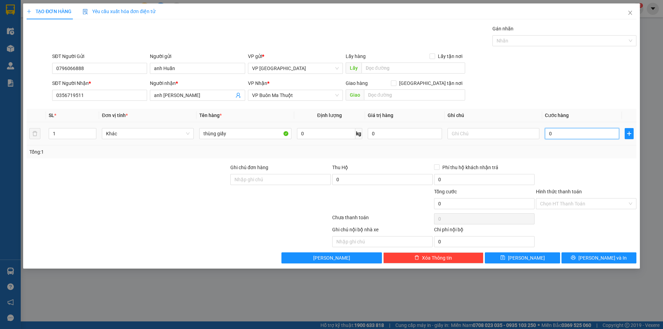
type input "4"
type input "40"
type input "400"
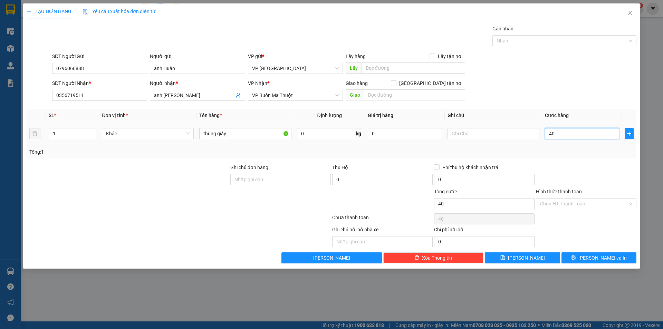
type input "400"
type input "4.000"
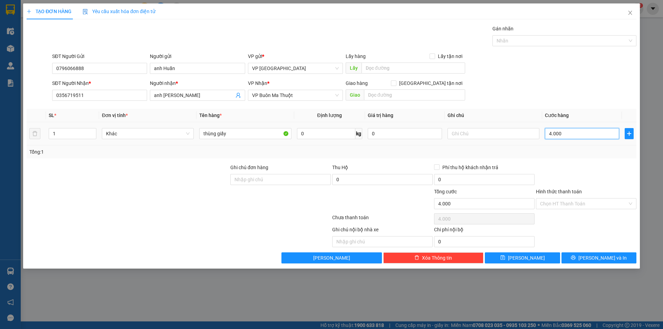
type input "40.000"
click at [580, 206] on input "Hình thức thanh toán" at bounding box center [583, 203] width 87 height 10
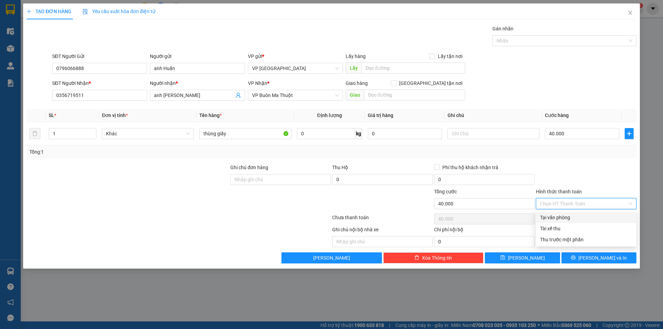
click at [573, 215] on div "Tại văn phòng" at bounding box center [586, 218] width 92 height 8
type input "0"
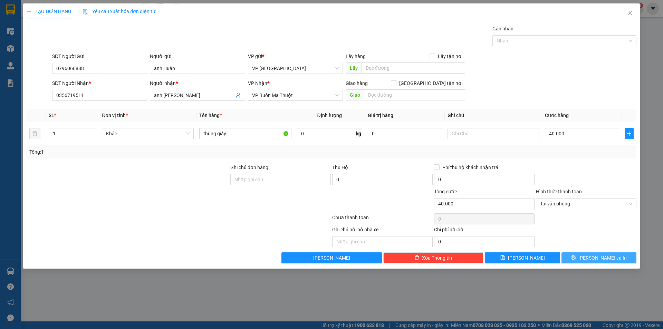
click at [575, 256] on icon "printer" at bounding box center [573, 257] width 5 height 5
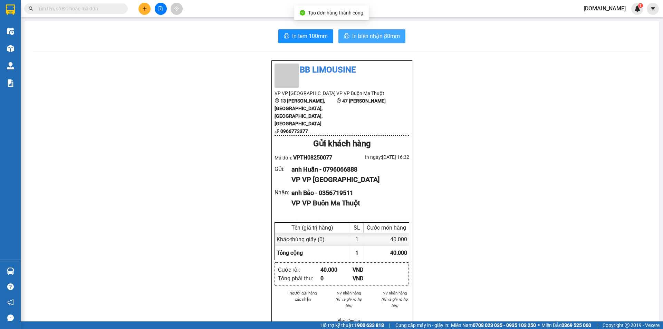
click at [395, 40] on button "In biên nhận 80mm" at bounding box center [371, 36] width 67 height 14
click at [360, 41] on button "In biên nhận 80mm" at bounding box center [371, 36] width 67 height 14
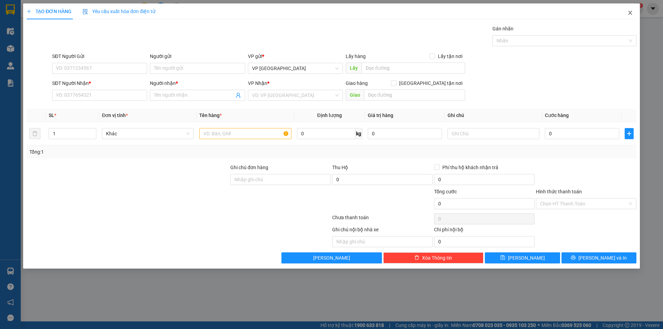
click at [630, 11] on icon "close" at bounding box center [630, 13] width 6 height 6
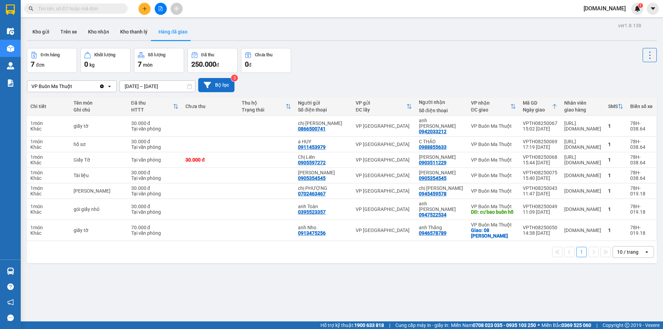
click at [209, 87] on icon at bounding box center [207, 84] width 7 height 7
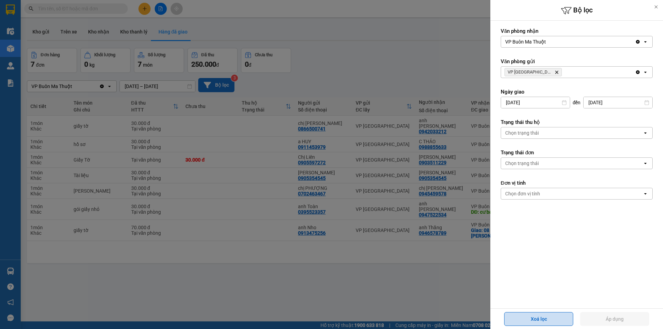
click at [542, 314] on button "Xoá lọc" at bounding box center [538, 319] width 69 height 14
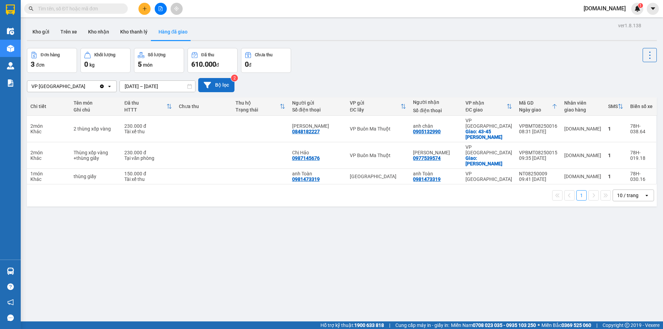
click at [220, 87] on button "Bộ lọc" at bounding box center [216, 85] width 36 height 14
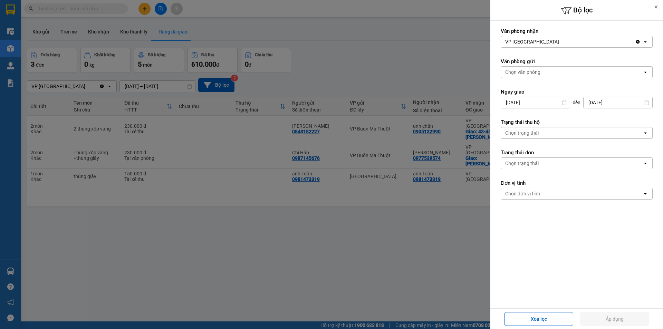
click at [535, 39] on div "VP [GEOGRAPHIC_DATA]" at bounding box center [568, 41] width 134 height 11
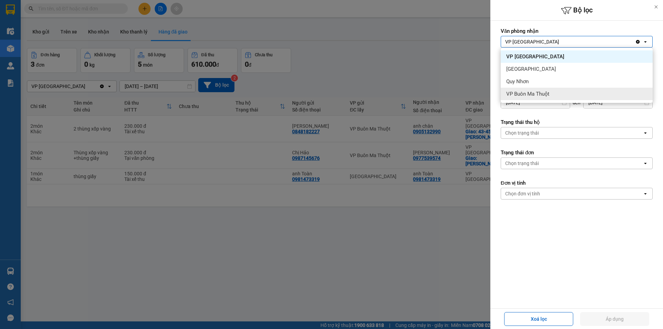
drag, startPoint x: 535, startPoint y: 95, endPoint x: 532, endPoint y: 89, distance: 6.0
click at [533, 93] on span "VP Buôn Ma Thuột" at bounding box center [527, 93] width 43 height 7
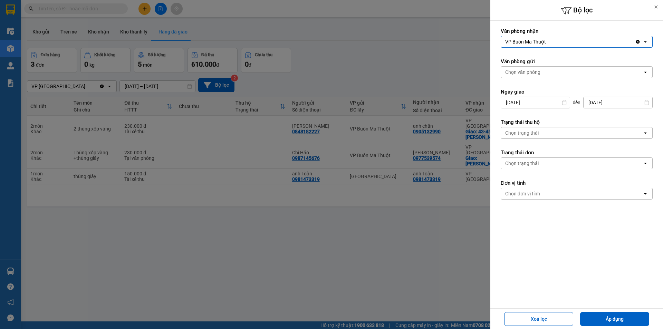
click at [527, 73] on div "Chọn văn phòng" at bounding box center [522, 72] width 35 height 7
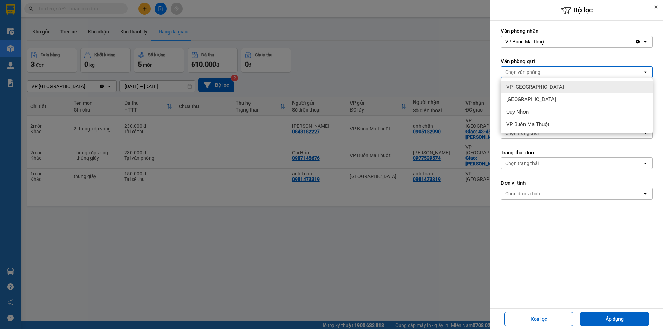
click at [531, 82] on div "VP [GEOGRAPHIC_DATA]" at bounding box center [577, 87] width 152 height 12
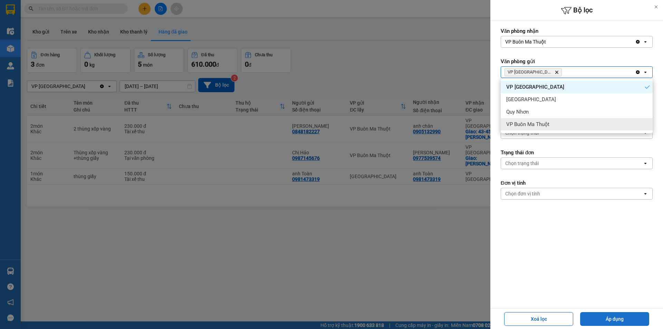
click at [614, 322] on button "Áp dụng" at bounding box center [614, 319] width 69 height 14
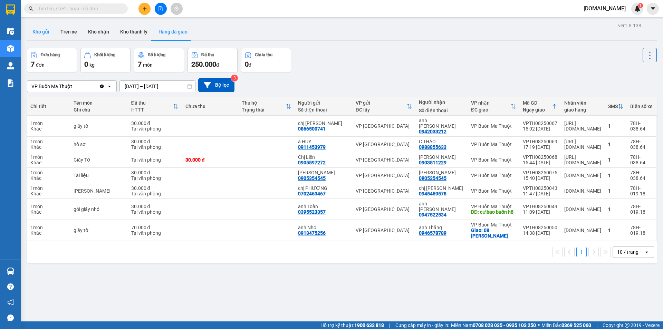
click at [38, 30] on button "Kho gửi" at bounding box center [41, 31] width 28 height 17
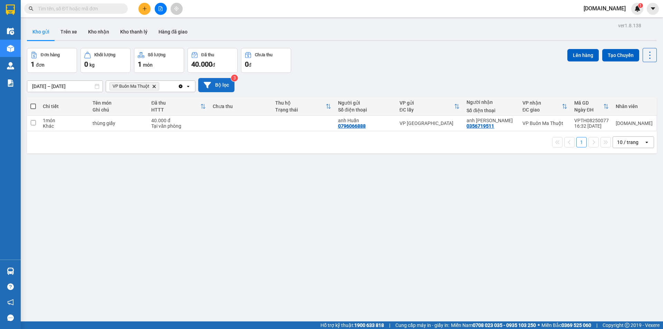
click at [217, 80] on button "Bộ lọc" at bounding box center [216, 85] width 36 height 14
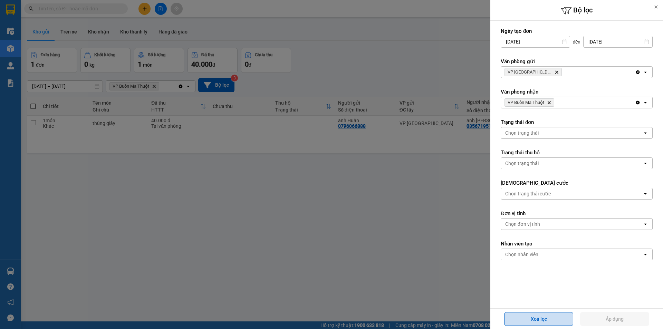
click at [531, 320] on button "Xoá lọc" at bounding box center [538, 319] width 69 height 14
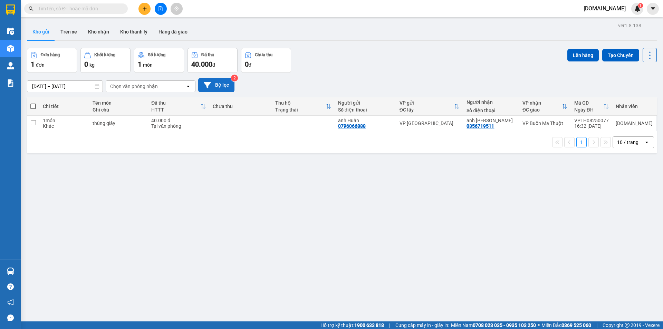
click at [220, 85] on button "Bộ lọc" at bounding box center [216, 85] width 36 height 14
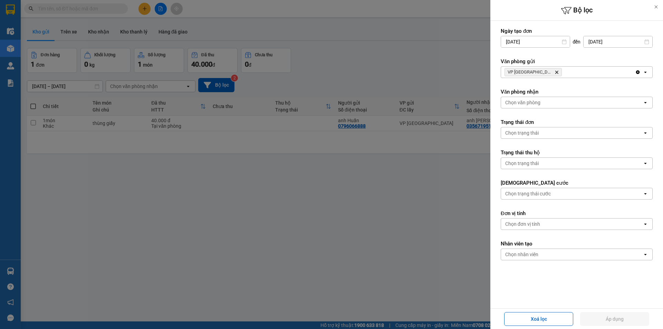
click at [523, 100] on div "Chọn văn phòng" at bounding box center [522, 102] width 35 height 7
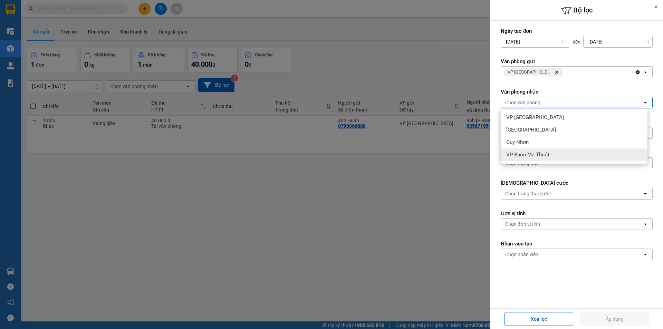
click at [515, 152] on span "VP Buôn Ma Thuột" at bounding box center [527, 154] width 43 height 7
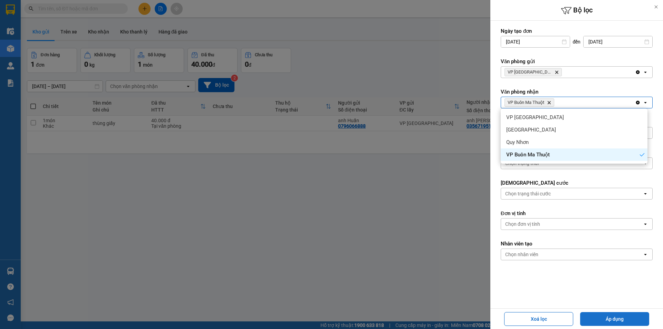
click at [642, 320] on button "Áp dụng" at bounding box center [614, 319] width 69 height 14
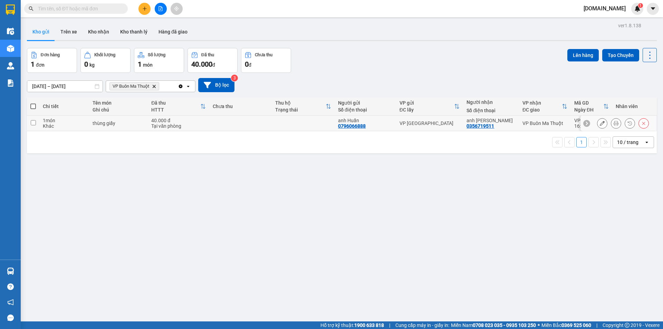
click at [308, 118] on td at bounding box center [303, 124] width 63 height 16
checkbox input "true"
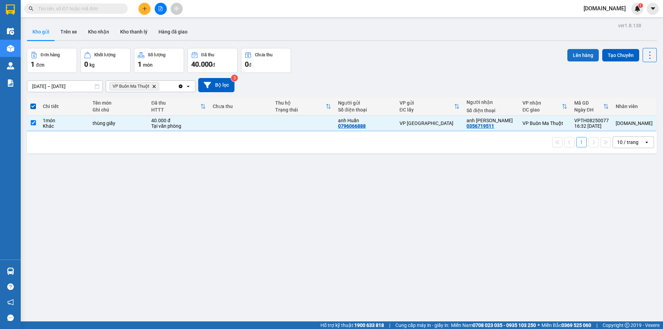
click at [578, 54] on button "Lên hàng" at bounding box center [582, 55] width 31 height 12
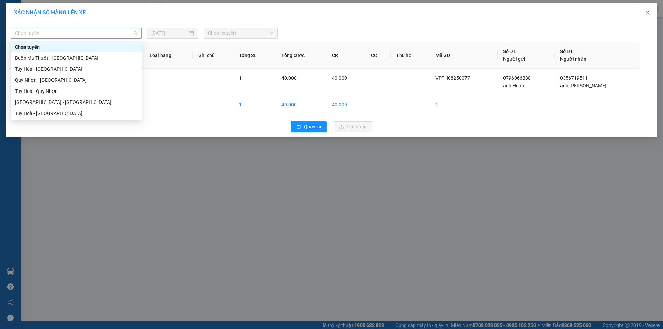
click at [76, 29] on span "Chọn tuyến" at bounding box center [76, 33] width 123 height 10
click at [72, 68] on div "Tuy Hòa - [GEOGRAPHIC_DATA]" at bounding box center [76, 69] width 123 height 8
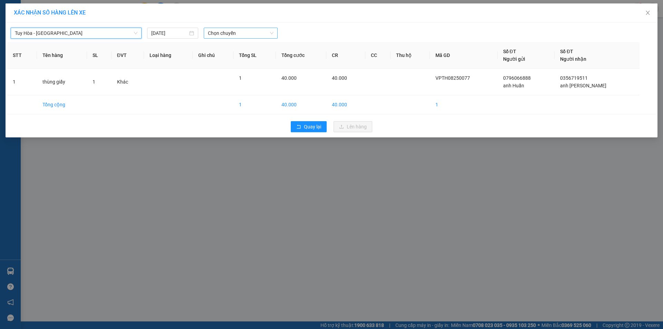
click at [219, 33] on span "Chọn chuyến" at bounding box center [241, 33] width 66 height 10
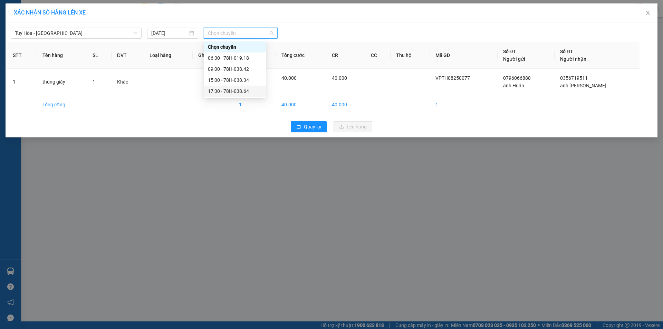
click at [219, 91] on div "17:30 - 78H-038.64" at bounding box center [235, 91] width 54 height 8
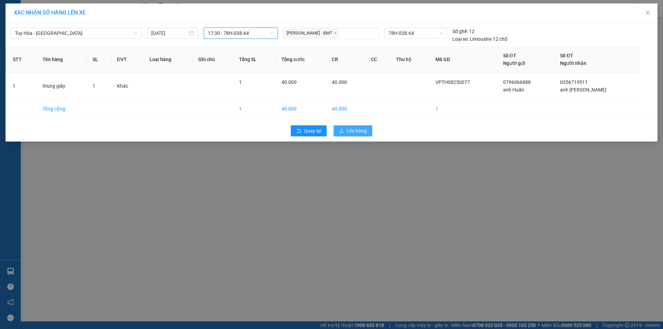
click at [351, 130] on span "Lên hàng" at bounding box center [357, 131] width 20 height 8
